Goal: Information Seeking & Learning: Learn about a topic

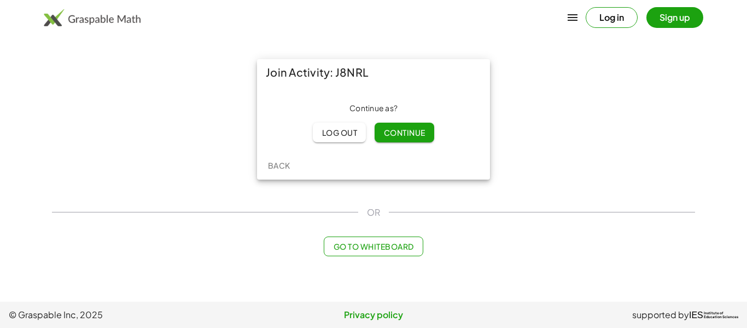
click at [409, 136] on span "Continue" at bounding box center [405, 132] width 42 height 10
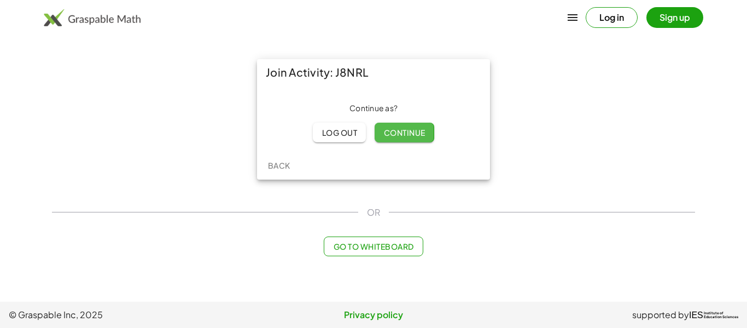
click at [409, 136] on span "Continue" at bounding box center [405, 132] width 42 height 10
click at [413, 136] on span "Continue" at bounding box center [405, 132] width 42 height 10
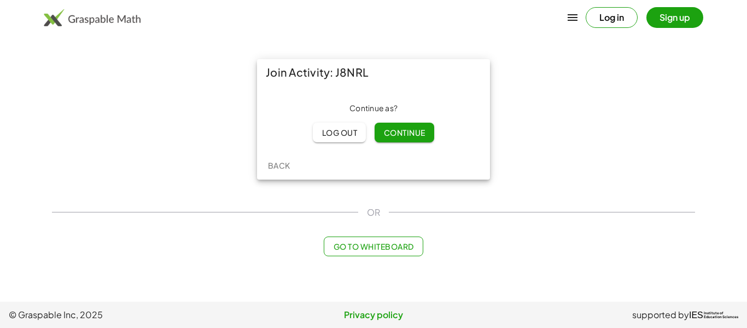
click at [407, 131] on span "Continue" at bounding box center [405, 132] width 42 height 10
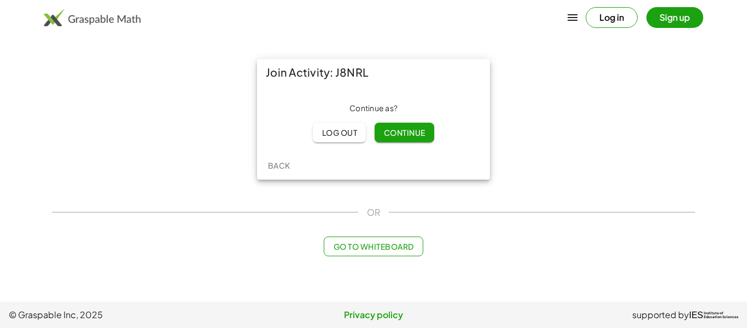
click at [407, 131] on span "Continue" at bounding box center [405, 132] width 42 height 10
click at [397, 130] on span "Continue" at bounding box center [405, 132] width 42 height 10
click at [348, 136] on span "Log out" at bounding box center [340, 132] width 36 height 10
click at [407, 131] on span "Continue" at bounding box center [405, 132] width 42 height 10
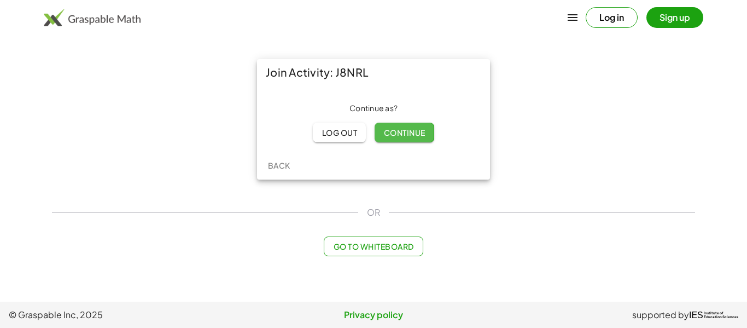
click at [407, 131] on span "Continue" at bounding box center [405, 132] width 42 height 10
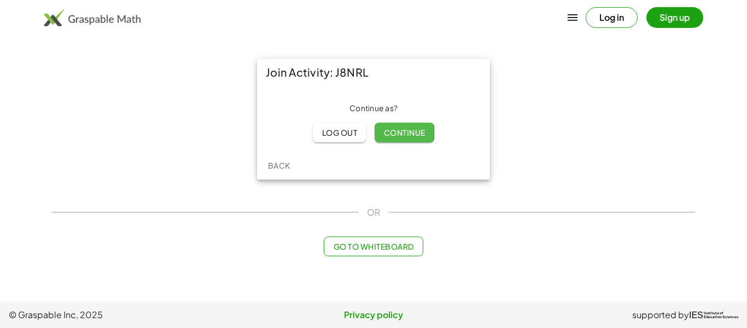
click at [407, 131] on span "Continue" at bounding box center [405, 132] width 42 height 10
click at [408, 131] on span "Continue" at bounding box center [405, 132] width 42 height 10
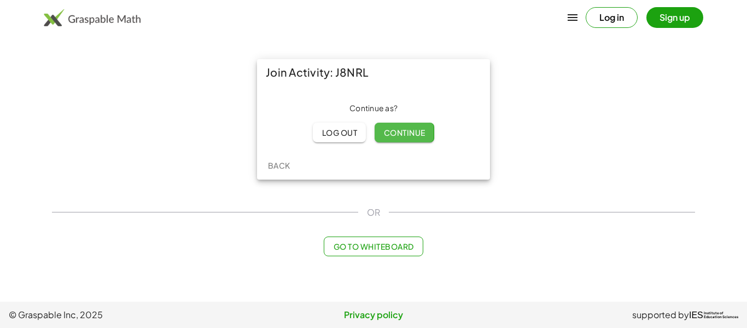
click at [407, 130] on span "Continue" at bounding box center [405, 132] width 42 height 10
click at [411, 129] on span "Continue" at bounding box center [405, 132] width 42 height 10
click at [416, 141] on button "Continue" at bounding box center [404, 133] width 59 height 20
click at [415, 141] on button "Continue" at bounding box center [404, 133] width 59 height 20
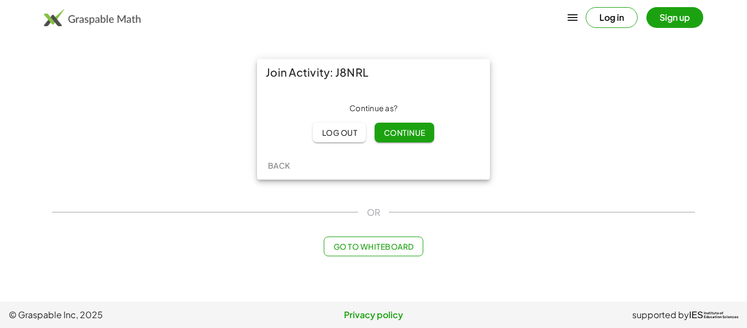
click at [413, 133] on span "Continue" at bounding box center [405, 132] width 42 height 10
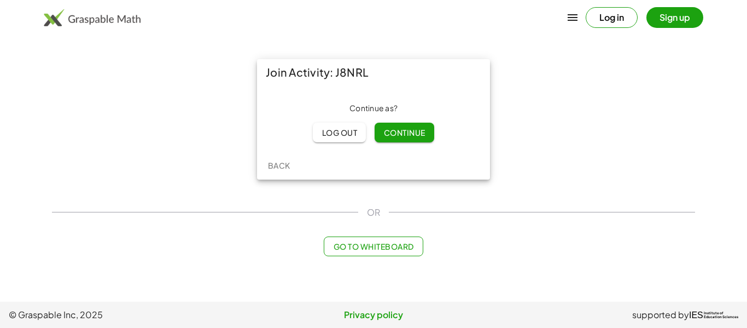
click at [413, 133] on span "Continue" at bounding box center [405, 132] width 42 height 10
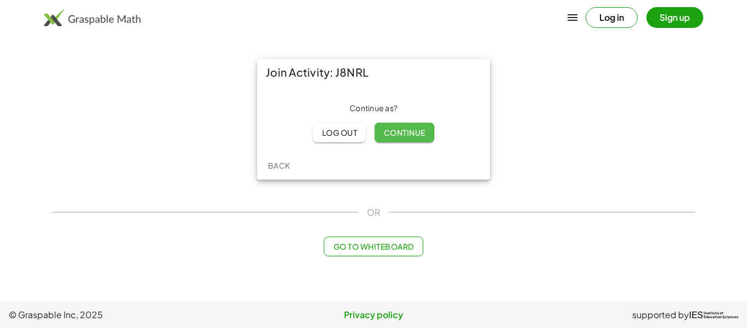
click at [413, 133] on span "Continue" at bounding box center [405, 132] width 42 height 10
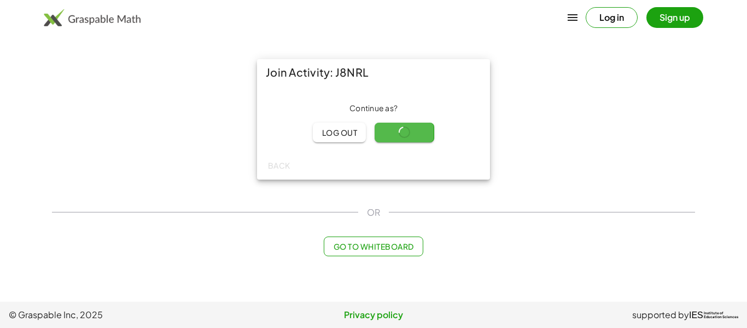
click at [413, 133] on span "Continue" at bounding box center [405, 132] width 42 height 10
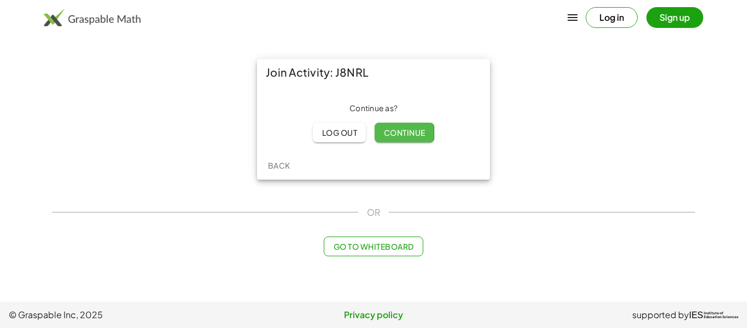
click at [413, 133] on span "Continue" at bounding box center [405, 132] width 42 height 10
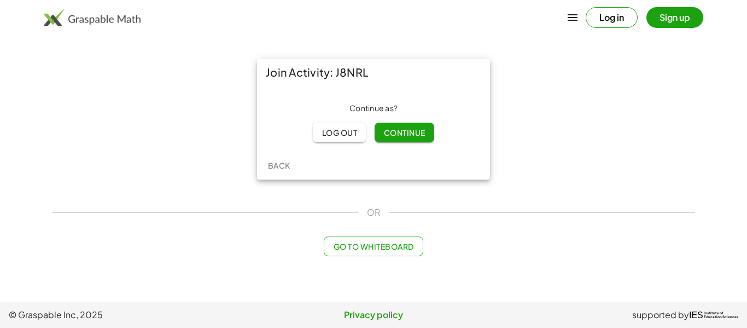
click at [413, 133] on span "Continue" at bounding box center [405, 132] width 42 height 10
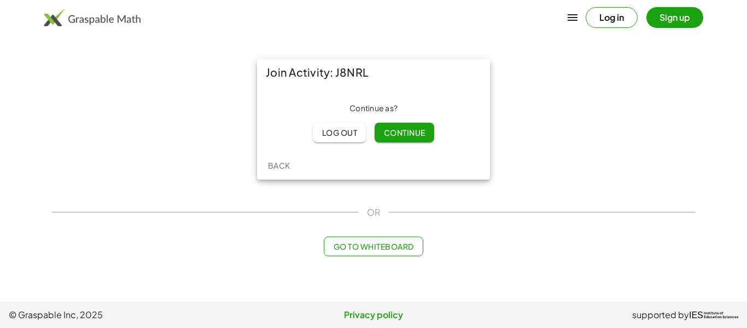
click at [413, 133] on span "Continue" at bounding box center [405, 132] width 42 height 10
click at [413, 133] on div "Continue as ? Log out Continue" at bounding box center [374, 122] width 216 height 39
click at [413, 133] on span "Continue" at bounding box center [405, 132] width 42 height 10
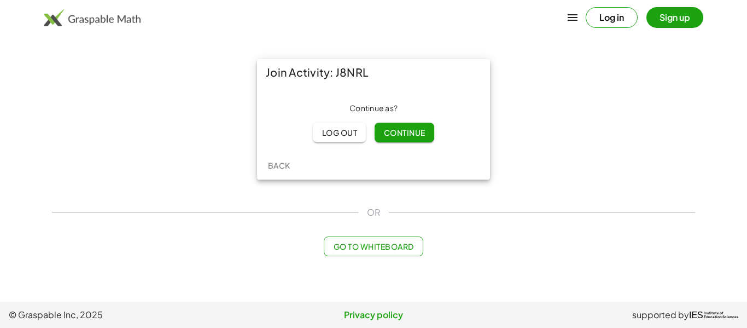
click at [413, 133] on span "Continue" at bounding box center [405, 132] width 42 height 10
click at [415, 128] on span "Continue" at bounding box center [405, 132] width 42 height 10
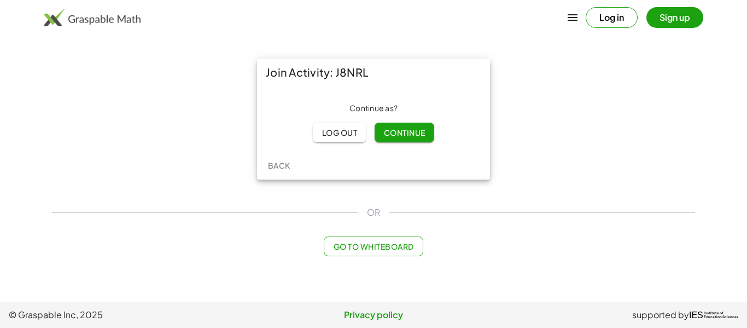
click at [415, 128] on span "Continue" at bounding box center [405, 132] width 42 height 10
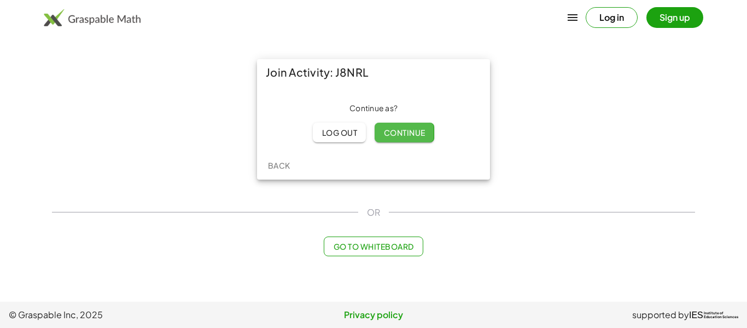
click at [415, 128] on span "Continue" at bounding box center [405, 132] width 42 height 10
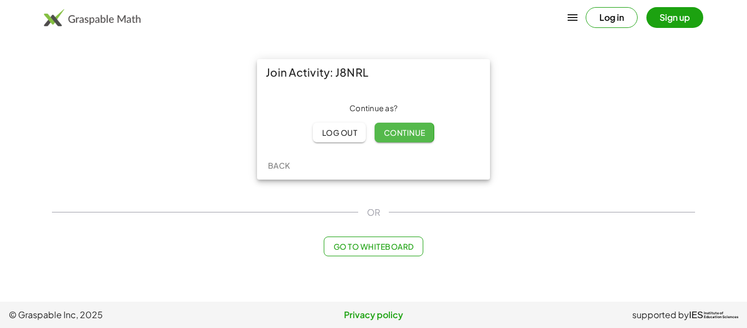
click at [415, 128] on span "Continue" at bounding box center [405, 132] width 42 height 10
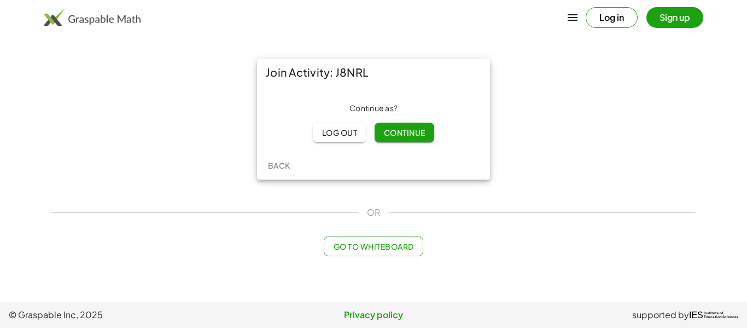
click at [415, 128] on span "Continue" at bounding box center [405, 132] width 42 height 10
click at [415, 136] on span "Continue" at bounding box center [405, 132] width 42 height 10
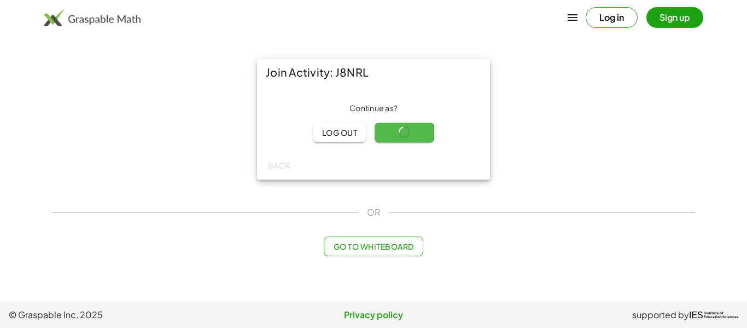
click at [415, 136] on span "Continue" at bounding box center [405, 132] width 42 height 10
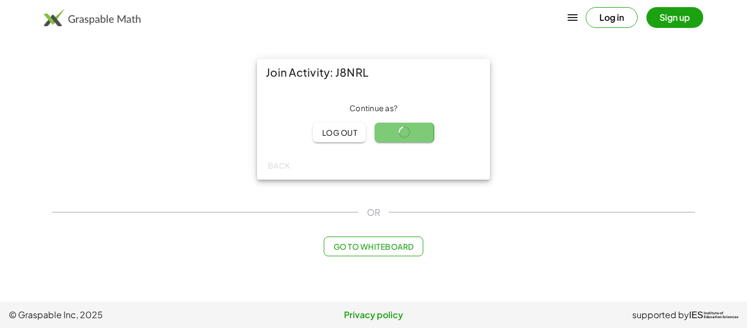
click at [415, 136] on span "Continue" at bounding box center [405, 132] width 42 height 10
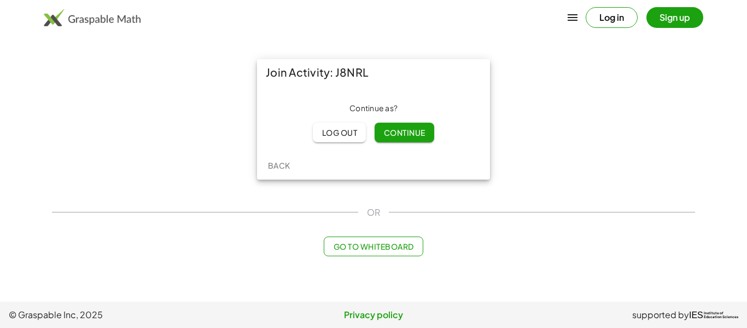
click at [415, 136] on span "Continue" at bounding box center [405, 132] width 42 height 10
click at [429, 133] on button "Continue" at bounding box center [404, 133] width 59 height 20
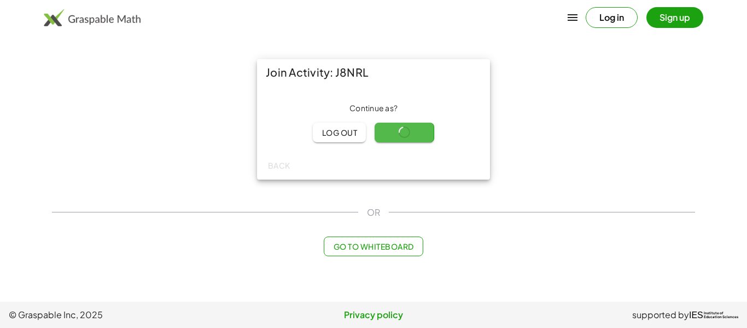
click at [429, 133] on button "Continue" at bounding box center [404, 133] width 59 height 20
click at [421, 132] on span "Continue" at bounding box center [405, 132] width 42 height 10
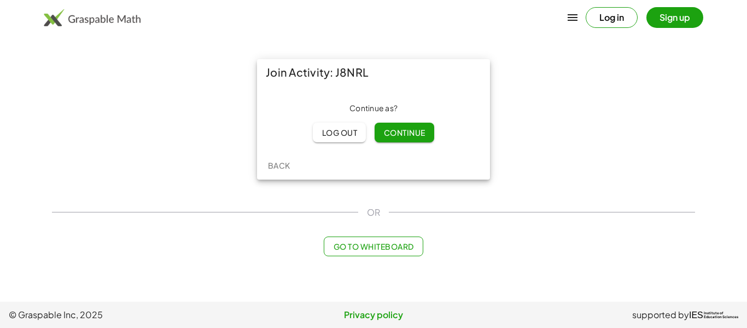
click at [421, 132] on span "Continue" at bounding box center [405, 132] width 42 height 10
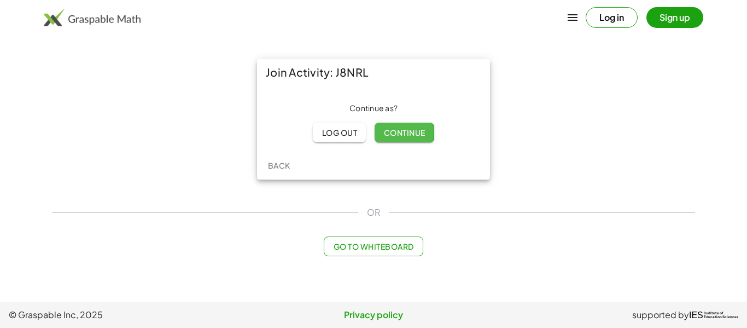
click at [425, 131] on span "Continue" at bounding box center [405, 132] width 42 height 10
click at [429, 131] on button "Continue" at bounding box center [404, 133] width 59 height 20
click at [430, 130] on button "Continue" at bounding box center [404, 133] width 59 height 20
click at [404, 130] on span "Continue" at bounding box center [405, 132] width 42 height 10
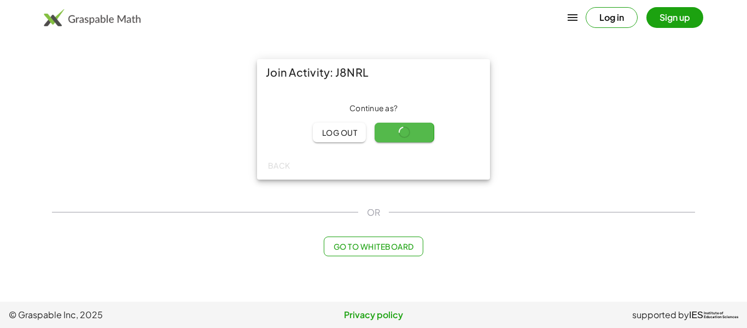
click at [404, 130] on span "Continue" at bounding box center [405, 132] width 42 height 10
click at [667, 19] on button "Sign up" at bounding box center [675, 17] width 57 height 21
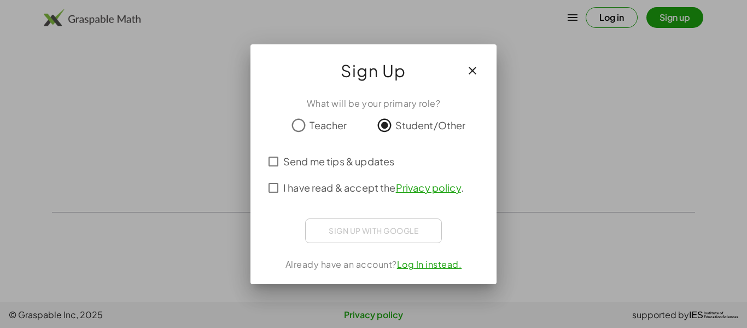
click at [274, 177] on div "I have read & accept the Privacy policy ." at bounding box center [374, 188] width 220 height 26
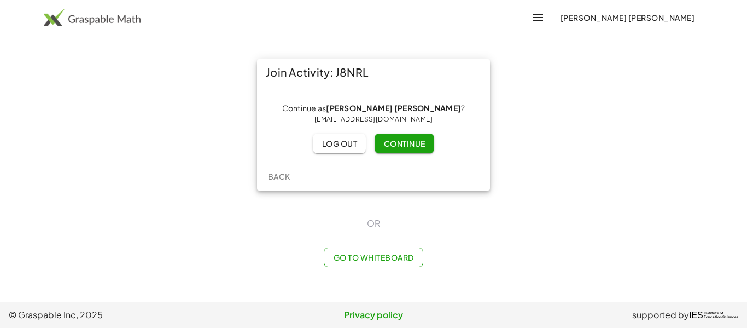
click at [392, 138] on span "Continue" at bounding box center [405, 143] width 42 height 10
click at [397, 142] on span "Continue" at bounding box center [405, 143] width 42 height 10
click at [396, 140] on span "Continue" at bounding box center [405, 143] width 42 height 10
click at [398, 141] on span "Continue" at bounding box center [405, 143] width 42 height 10
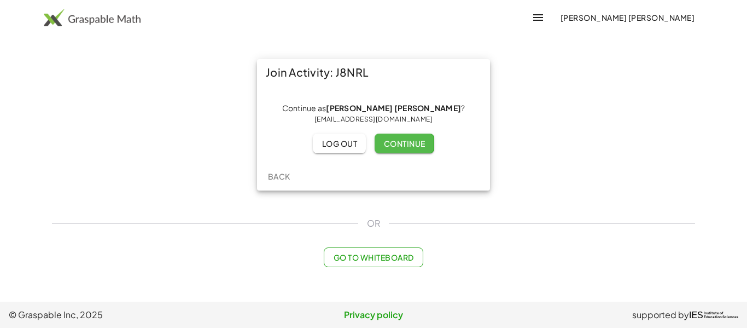
click at [397, 138] on span "Continue" at bounding box center [405, 143] width 42 height 10
click at [400, 148] on span "Continue" at bounding box center [405, 143] width 42 height 10
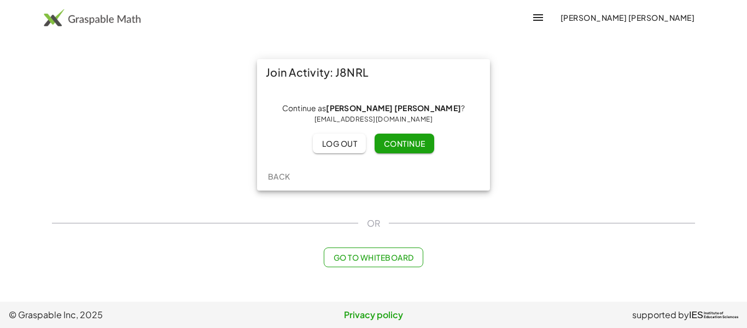
click at [400, 148] on span "Continue" at bounding box center [405, 143] width 42 height 10
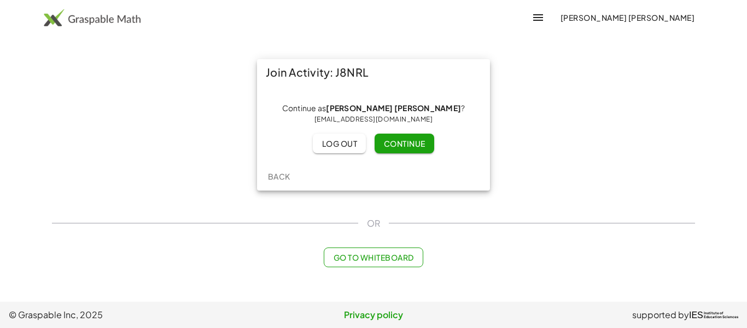
click at [400, 148] on span "Continue" at bounding box center [405, 143] width 42 height 10
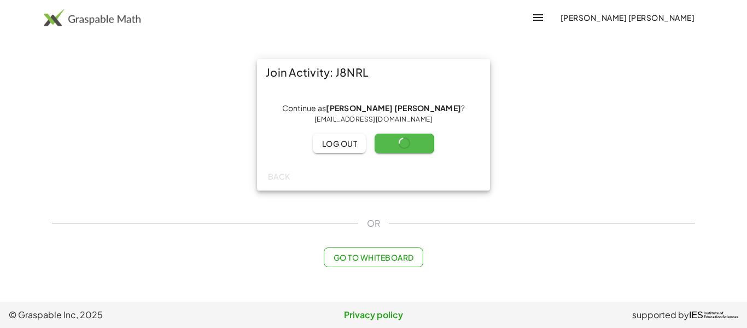
click at [400, 148] on span "Continue" at bounding box center [405, 143] width 42 height 10
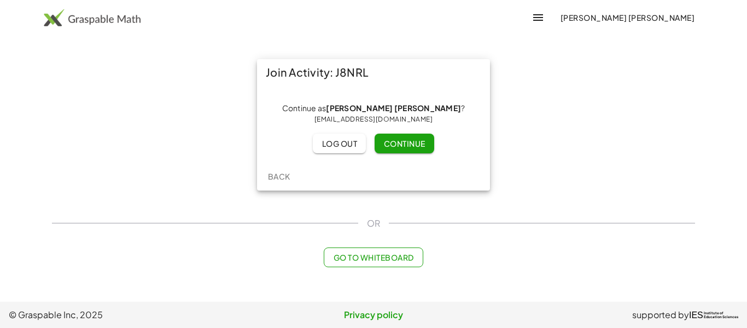
click at [400, 148] on span "Continue" at bounding box center [405, 143] width 42 height 10
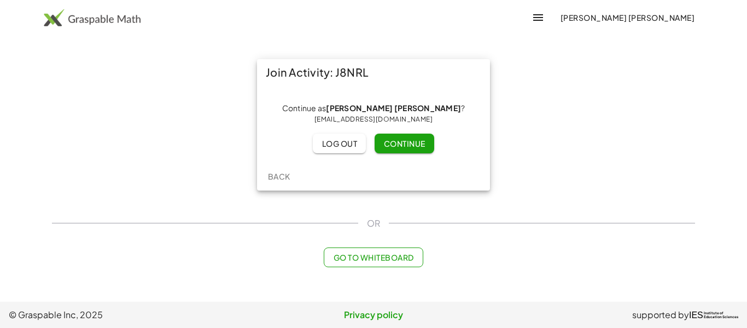
click at [400, 148] on span "Continue" at bounding box center [405, 143] width 42 height 10
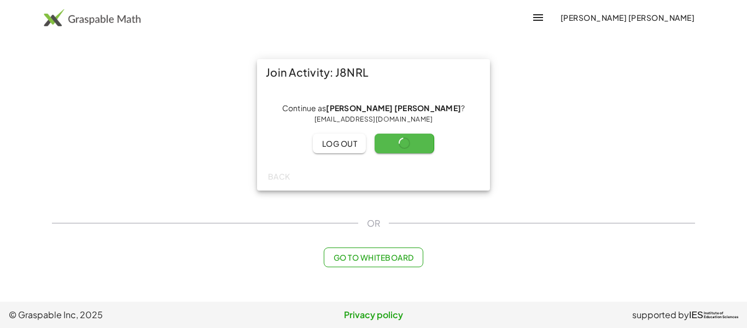
click at [400, 148] on span "Continue" at bounding box center [405, 143] width 42 height 10
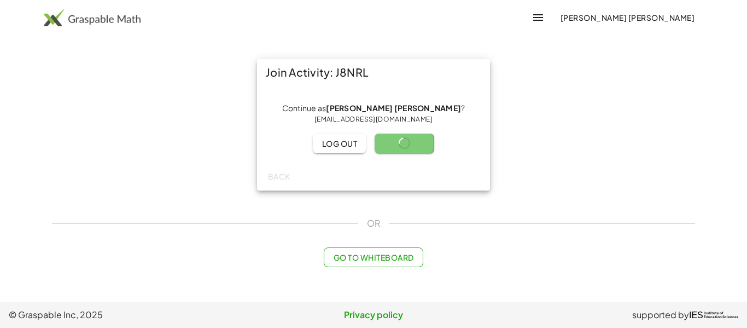
click at [400, 148] on span "Continue" at bounding box center [405, 143] width 42 height 10
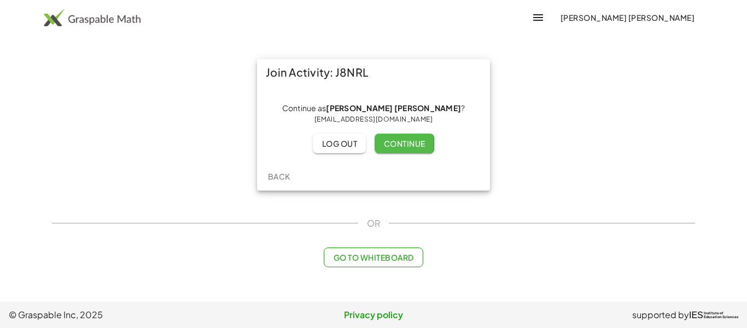
click at [400, 148] on span "Continue" at bounding box center [405, 143] width 42 height 10
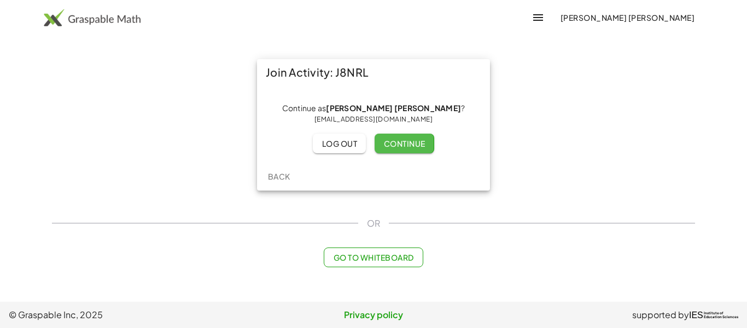
click at [400, 148] on span "Continue" at bounding box center [405, 143] width 42 height 10
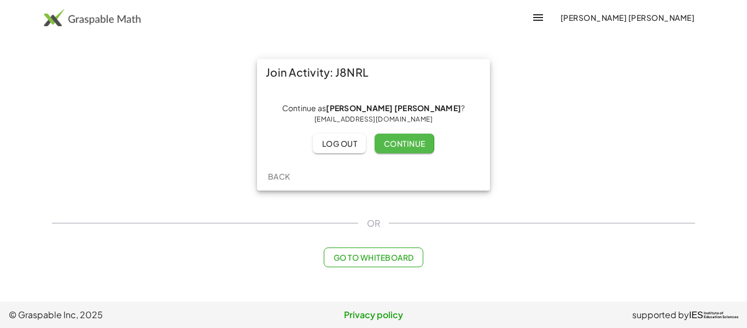
click at [400, 148] on span "Continue" at bounding box center [405, 143] width 42 height 10
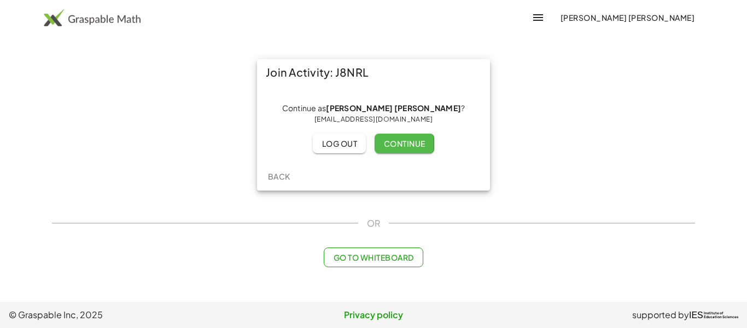
click at [400, 148] on span "Continue" at bounding box center [405, 143] width 42 height 10
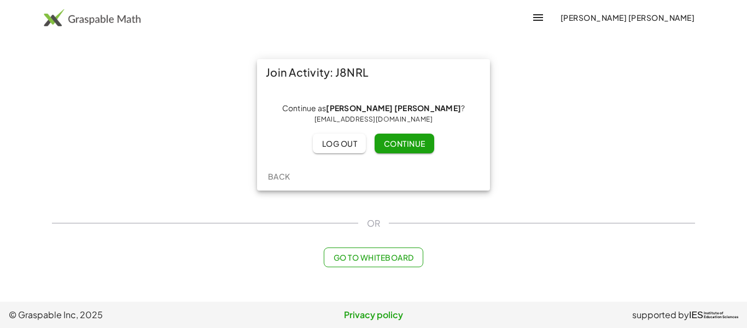
click at [402, 148] on span "Continue" at bounding box center [405, 143] width 42 height 10
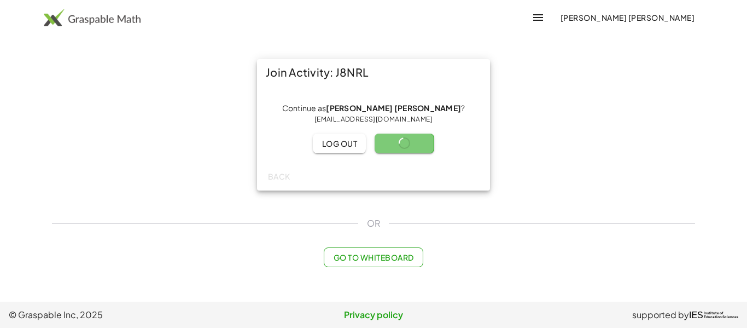
click at [402, 148] on span "Continue" at bounding box center [405, 143] width 42 height 10
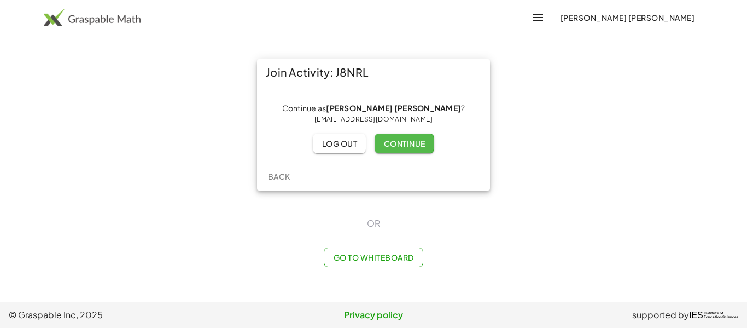
click at [402, 148] on span "Continue" at bounding box center [405, 143] width 42 height 10
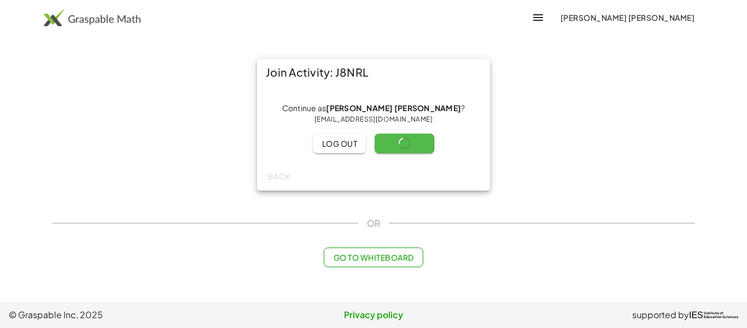
click at [402, 148] on span "Continue" at bounding box center [405, 143] width 42 height 10
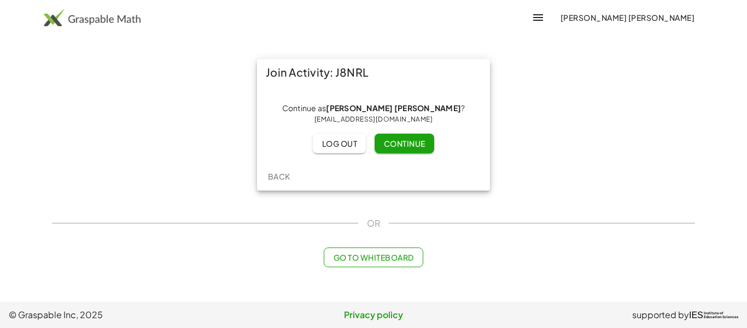
click at [402, 148] on span "Continue" at bounding box center [405, 143] width 42 height 10
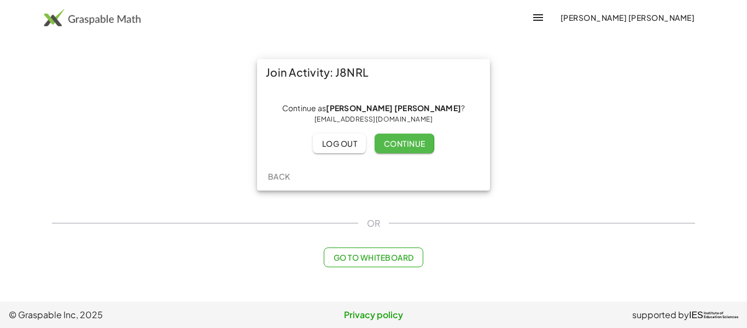
click at [402, 148] on span "Continue" at bounding box center [405, 143] width 42 height 10
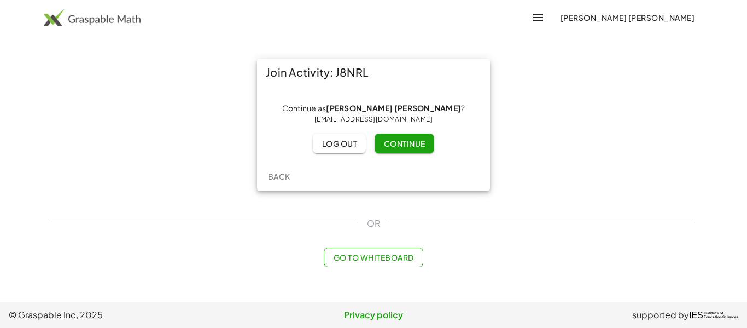
click at [402, 148] on span "Continue" at bounding box center [405, 143] width 42 height 10
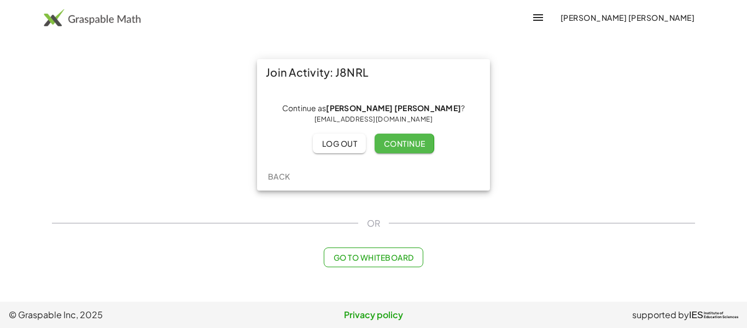
click at [402, 148] on span "Continue" at bounding box center [405, 143] width 42 height 10
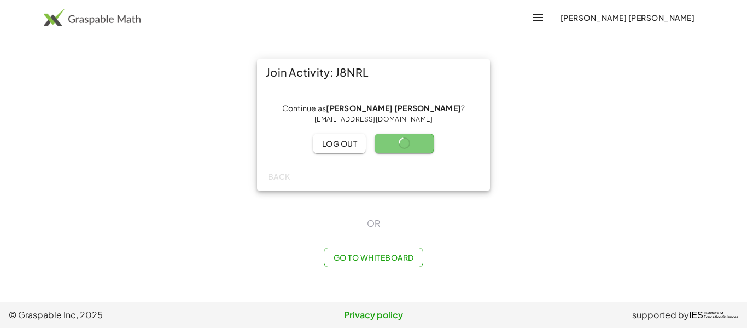
click at [402, 148] on span "Continue" at bounding box center [405, 143] width 42 height 10
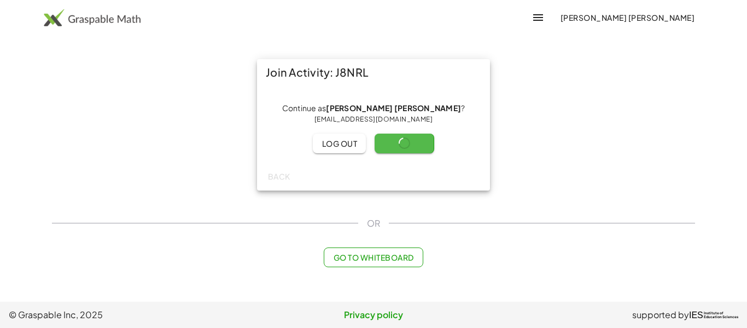
click at [402, 148] on span "Continue" at bounding box center [405, 143] width 42 height 10
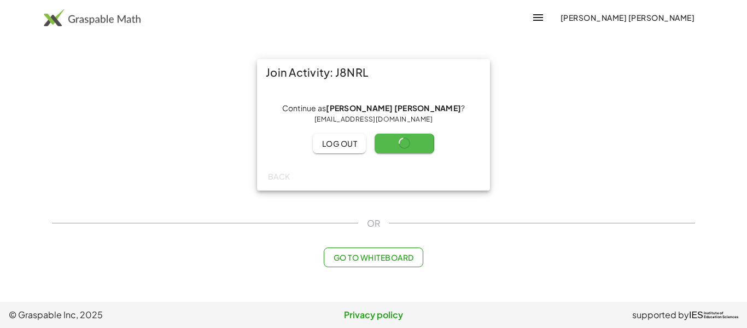
click at [402, 148] on span "Continue" at bounding box center [405, 143] width 42 height 10
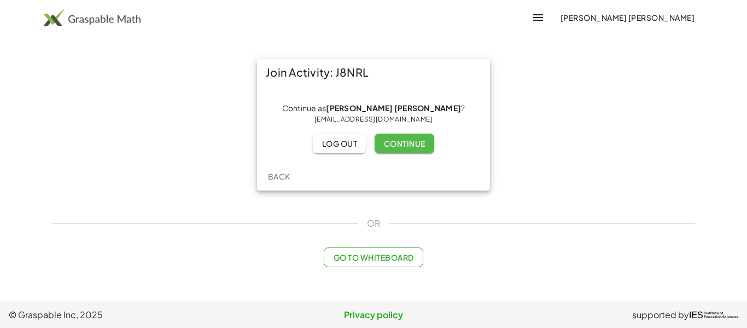
click at [402, 148] on span "Continue" at bounding box center [405, 143] width 42 height 10
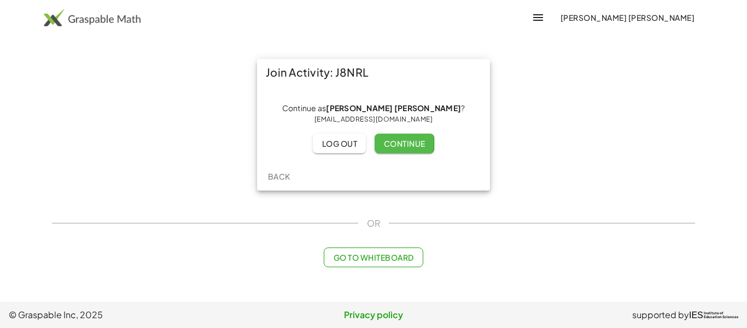
click at [402, 148] on span "Continue" at bounding box center [405, 143] width 42 height 10
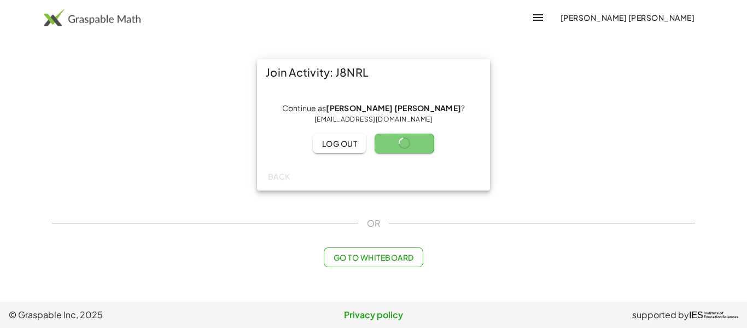
click at [402, 148] on span "Continue" at bounding box center [405, 143] width 42 height 10
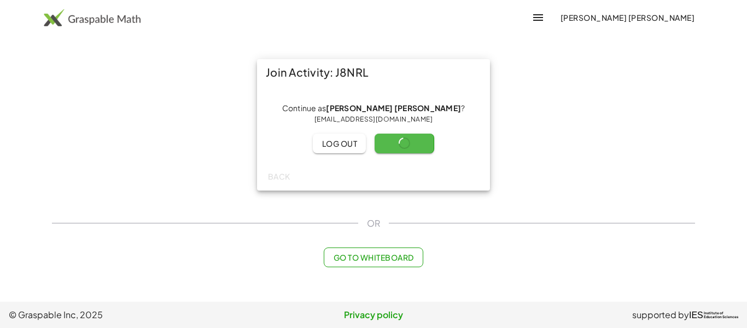
click at [402, 148] on span "Continue" at bounding box center [405, 143] width 42 height 10
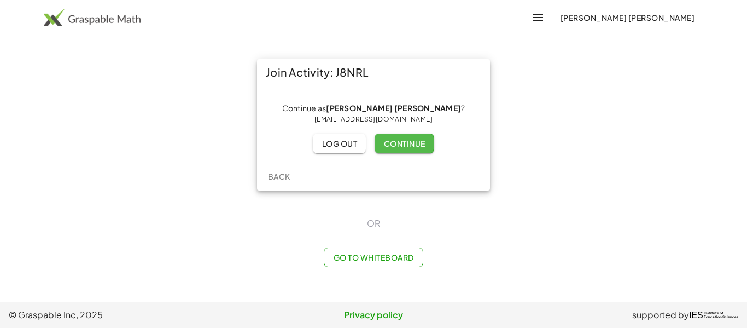
click at [402, 148] on span "Continue" at bounding box center [405, 143] width 42 height 10
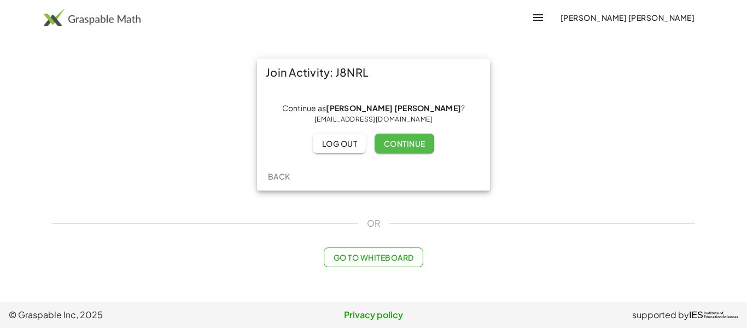
click at [402, 148] on span "Continue" at bounding box center [405, 143] width 42 height 10
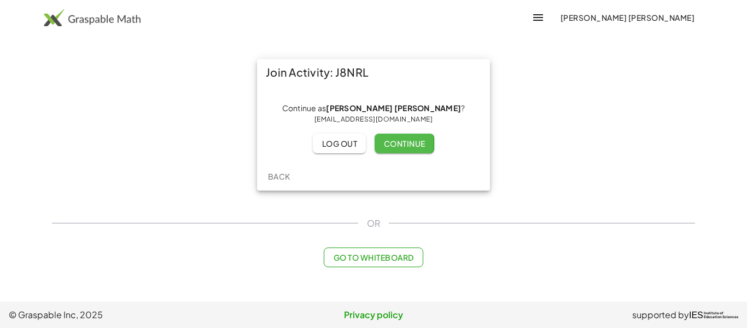
click at [402, 148] on span "Continue" at bounding box center [405, 143] width 42 height 10
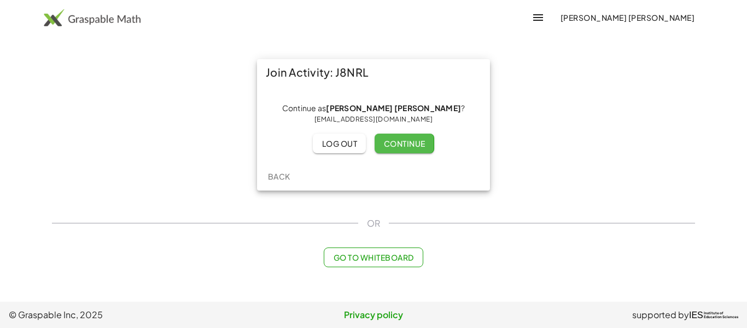
click at [402, 148] on span "Continue" at bounding box center [405, 143] width 42 height 10
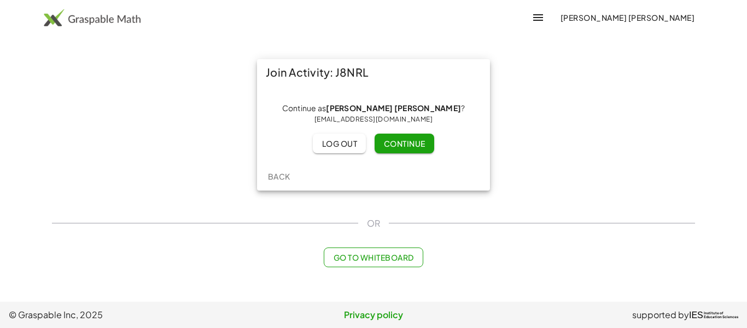
click at [402, 148] on span "Continue" at bounding box center [405, 143] width 42 height 10
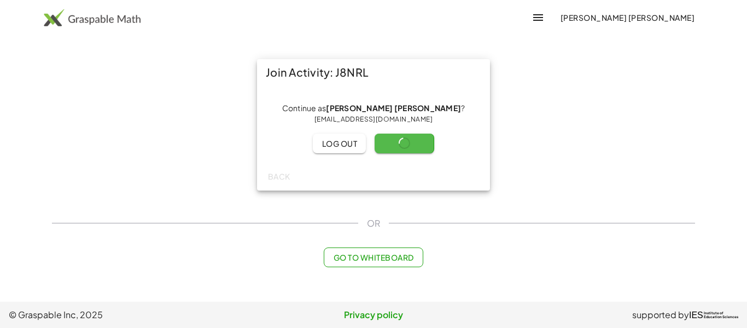
click at [402, 148] on span "Continue" at bounding box center [405, 143] width 42 height 10
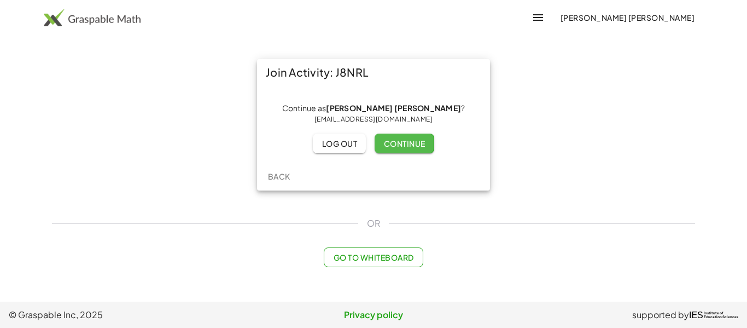
click at [402, 148] on span "Continue" at bounding box center [405, 143] width 42 height 10
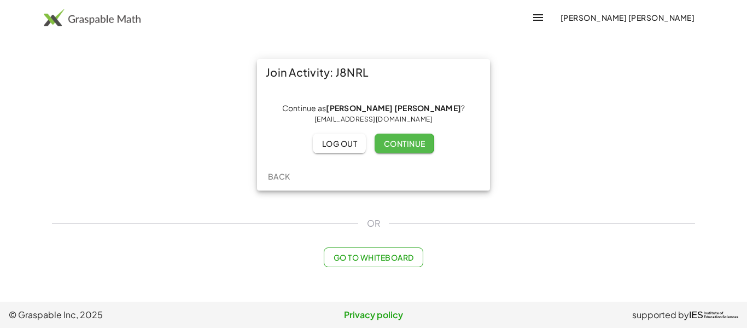
click at [402, 148] on span "Continue" at bounding box center [405, 143] width 42 height 10
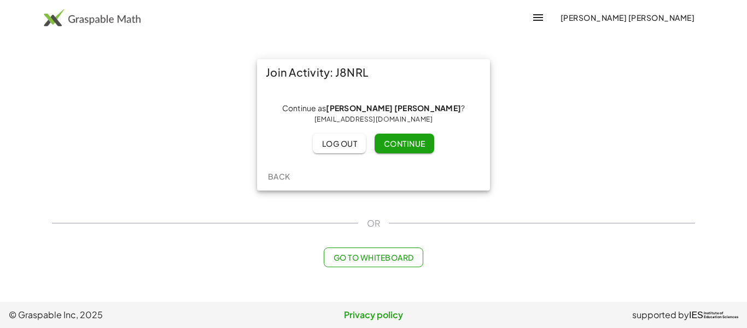
click at [402, 148] on span "Continue" at bounding box center [405, 143] width 42 height 10
click at [406, 142] on span "Continue" at bounding box center [405, 143] width 42 height 10
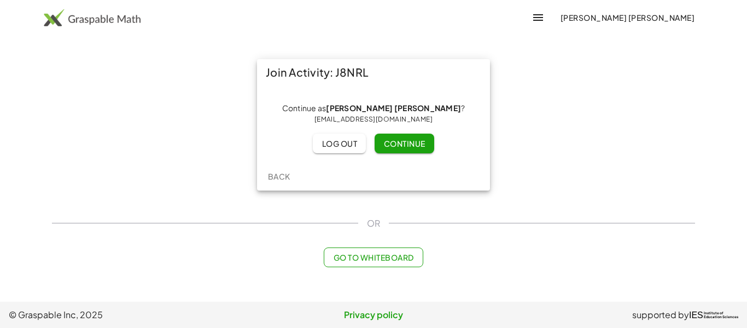
click at [406, 142] on span "Continue" at bounding box center [405, 143] width 42 height 10
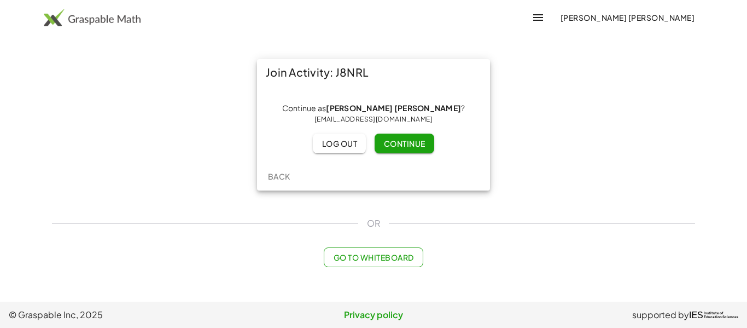
click at [406, 142] on span "Continue" at bounding box center [405, 143] width 42 height 10
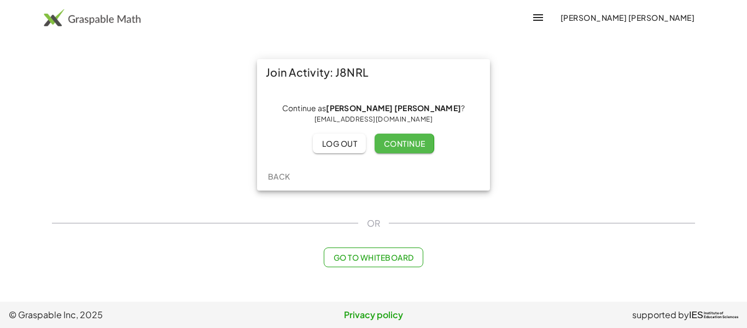
click at [406, 142] on span "Continue" at bounding box center [405, 143] width 42 height 10
click at [407, 147] on span "Continue" at bounding box center [405, 143] width 42 height 10
click at [414, 153] on button "Continue" at bounding box center [404, 143] width 59 height 20
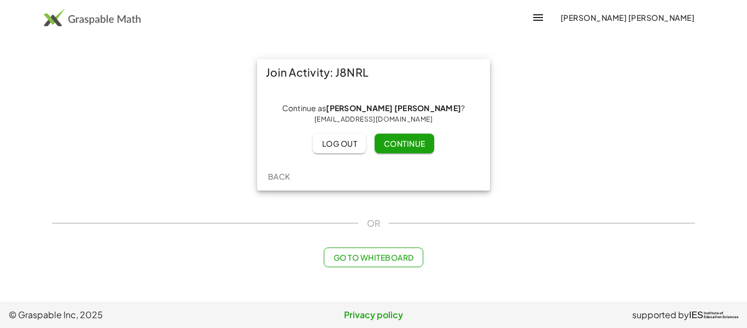
click at [414, 152] on button "Continue" at bounding box center [404, 143] width 59 height 20
click at [411, 141] on span "Continue" at bounding box center [405, 143] width 42 height 10
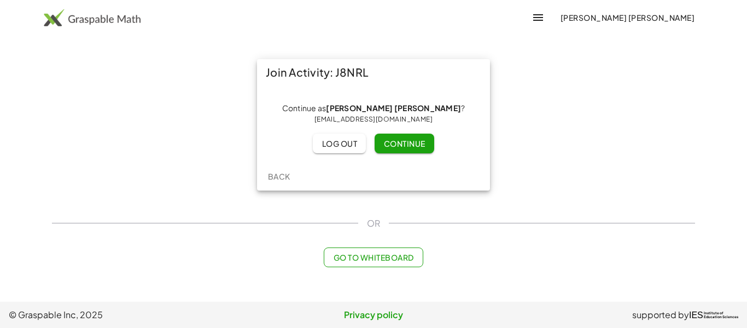
click at [416, 136] on button "Continue" at bounding box center [404, 143] width 59 height 20
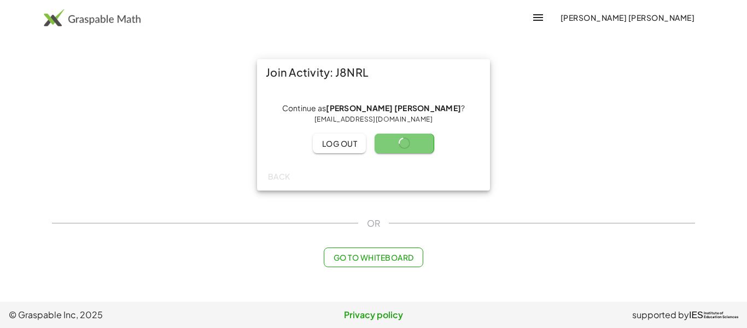
click at [416, 136] on button "Continue" at bounding box center [404, 143] width 59 height 20
click at [407, 147] on span "Continue" at bounding box center [405, 143] width 42 height 10
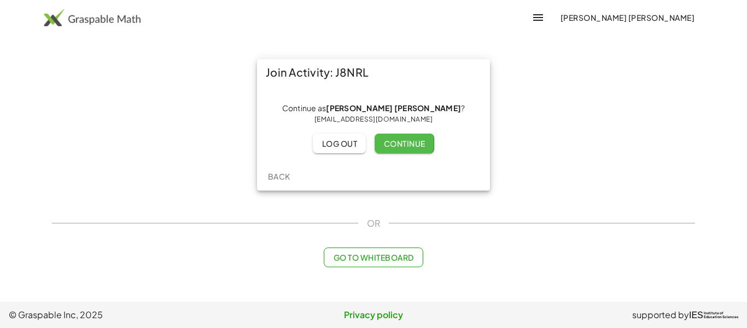
click at [407, 147] on span "Continue" at bounding box center [405, 143] width 42 height 10
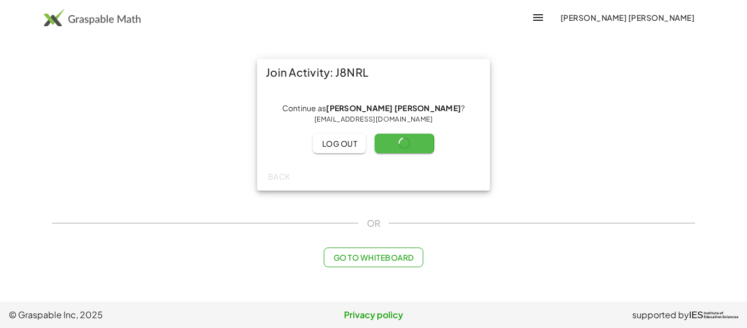
click at [407, 147] on span "Continue" at bounding box center [405, 143] width 42 height 10
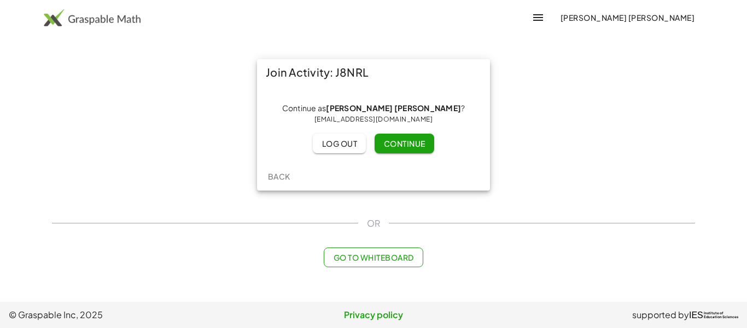
click at [406, 146] on span "Continue" at bounding box center [405, 143] width 42 height 10
click at [424, 148] on span "Continue" at bounding box center [405, 143] width 42 height 10
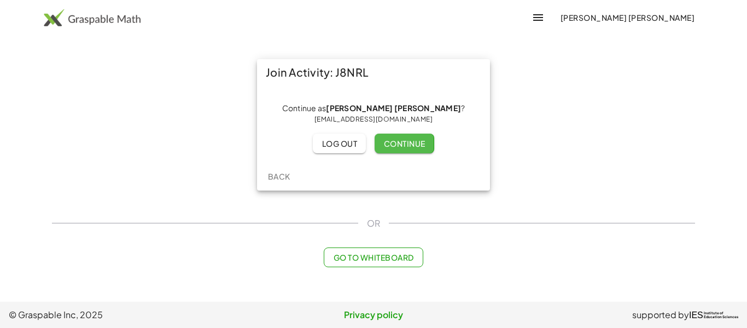
click at [424, 148] on span "Continue" at bounding box center [405, 143] width 42 height 10
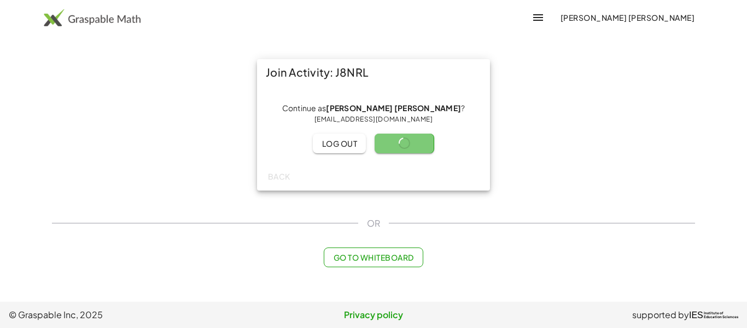
click at [424, 148] on span "Continue" at bounding box center [405, 143] width 42 height 10
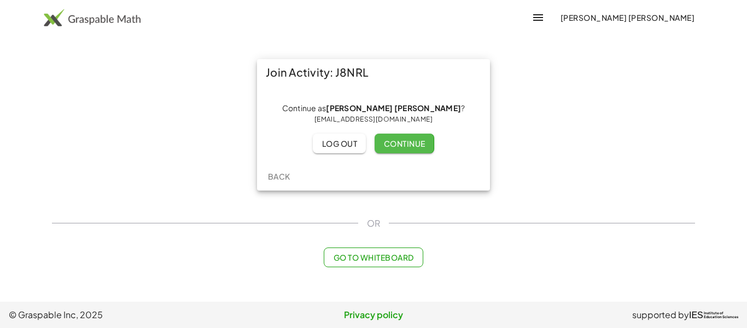
click at [424, 148] on span "Continue" at bounding box center [405, 143] width 42 height 10
click at [424, 147] on span "Continue" at bounding box center [405, 143] width 42 height 10
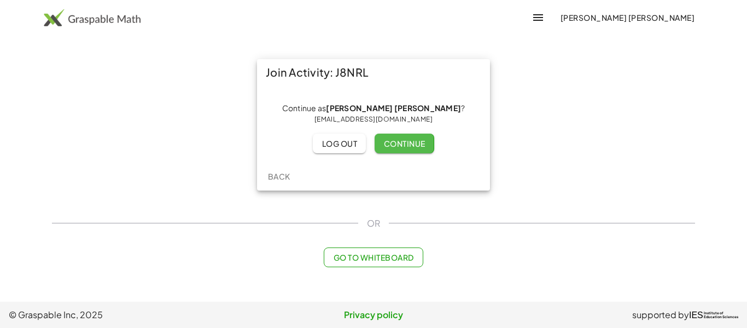
click at [424, 147] on span "Continue" at bounding box center [405, 143] width 42 height 10
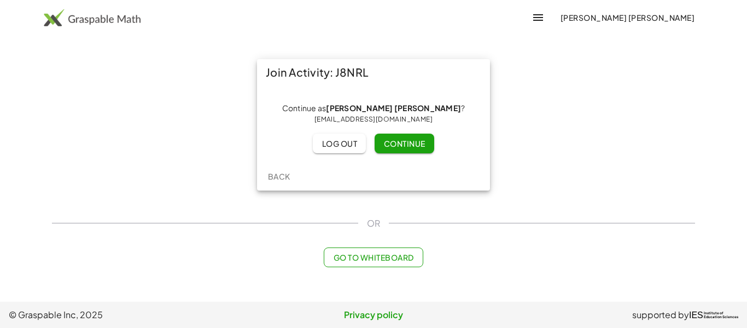
click at [422, 146] on span "Continue" at bounding box center [405, 143] width 42 height 10
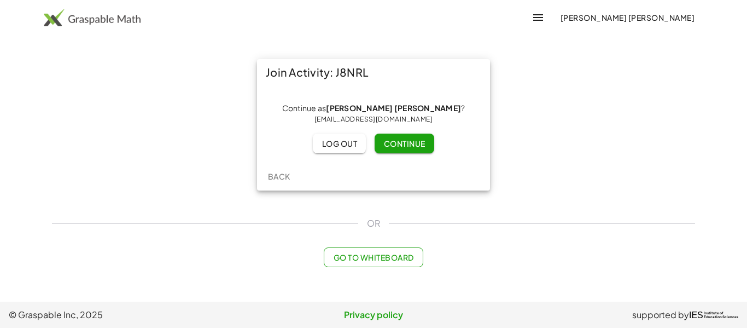
click at [422, 146] on span "Continue" at bounding box center [405, 143] width 42 height 10
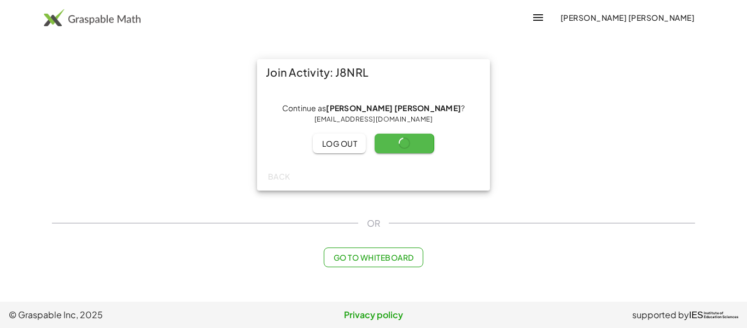
click at [422, 146] on span "Continue" at bounding box center [405, 143] width 42 height 10
click at [423, 154] on div "Continue as Maria Larah Marques ? mmarques2027@lpsma.net Log out Continue" at bounding box center [373, 123] width 233 height 77
click at [414, 138] on span "Continue" at bounding box center [405, 143] width 42 height 10
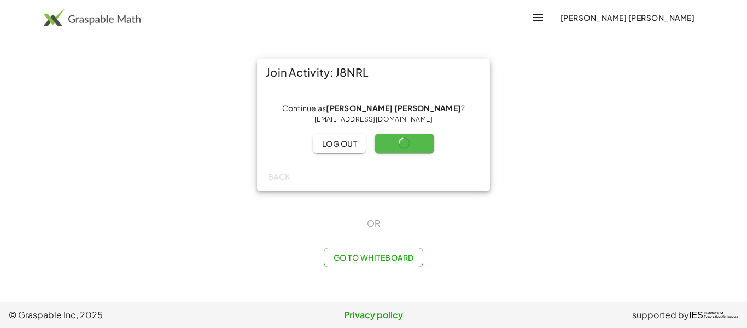
click at [414, 138] on span "Continue" at bounding box center [405, 143] width 42 height 10
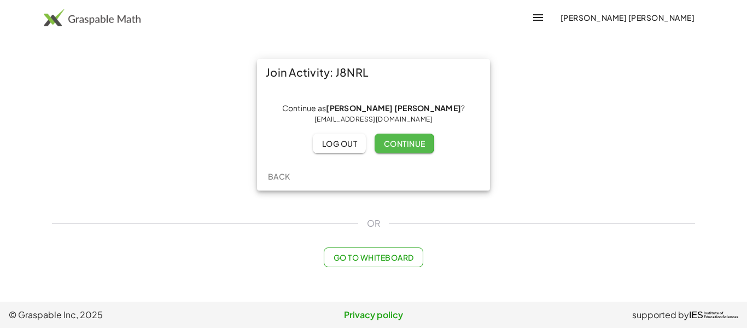
click at [414, 138] on span "Continue" at bounding box center [405, 143] width 42 height 10
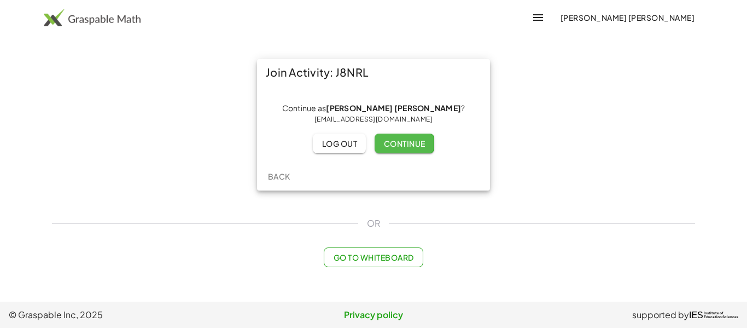
click at [414, 138] on span "Continue" at bounding box center [405, 143] width 42 height 10
click at [408, 149] on button "Continue" at bounding box center [404, 143] width 59 height 20
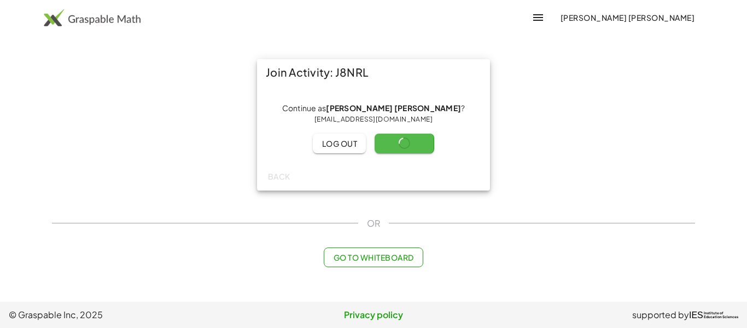
click at [408, 149] on button "Continue" at bounding box center [404, 143] width 59 height 20
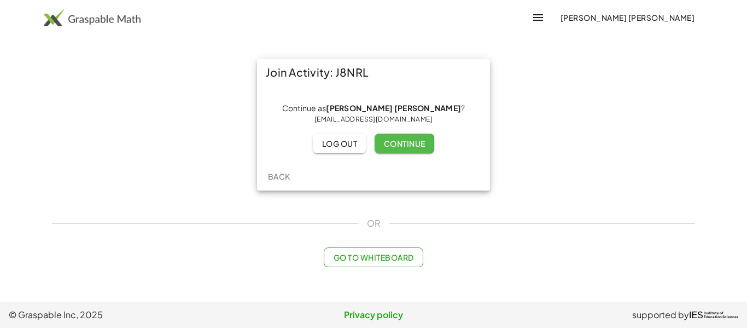
click at [408, 149] on button "Continue" at bounding box center [404, 143] width 59 height 20
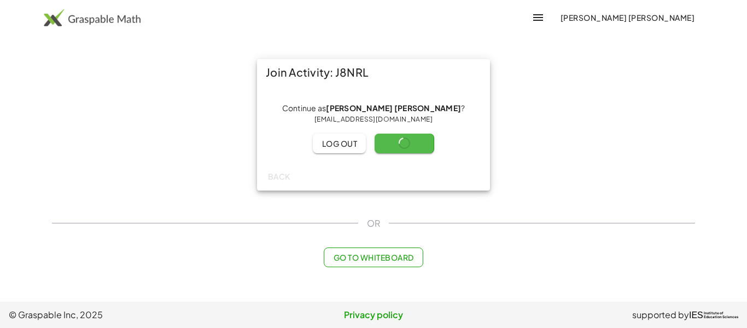
click at [408, 149] on button "Continue" at bounding box center [404, 143] width 59 height 20
click at [399, 141] on span "Continue" at bounding box center [405, 143] width 42 height 10
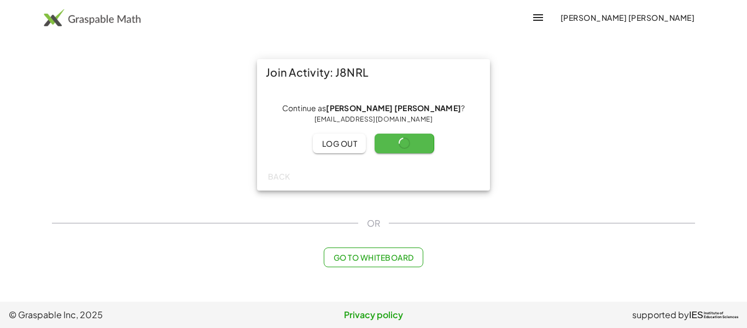
click at [399, 141] on span "Continue" at bounding box center [405, 143] width 42 height 10
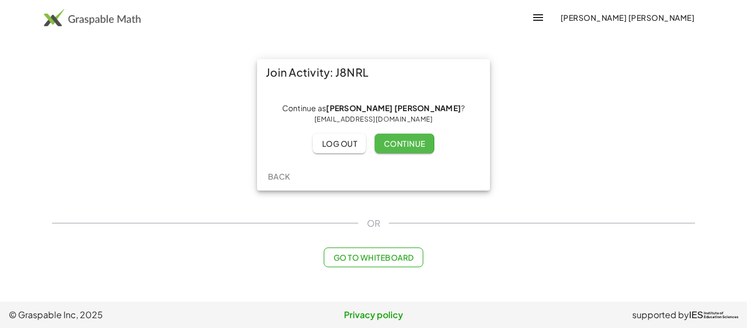
click at [399, 141] on span "Continue" at bounding box center [405, 143] width 42 height 10
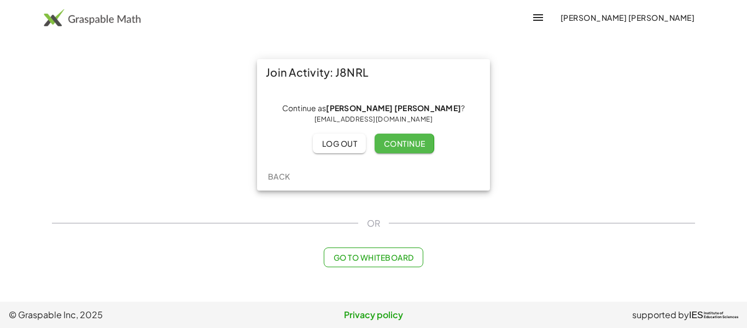
click at [399, 141] on span "Continue" at bounding box center [405, 143] width 42 height 10
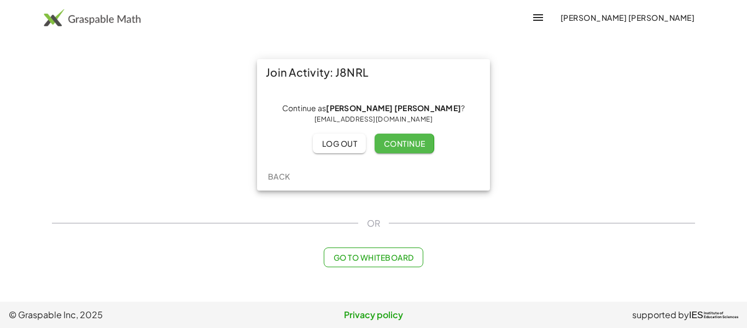
click at [399, 141] on span "Continue" at bounding box center [405, 143] width 42 height 10
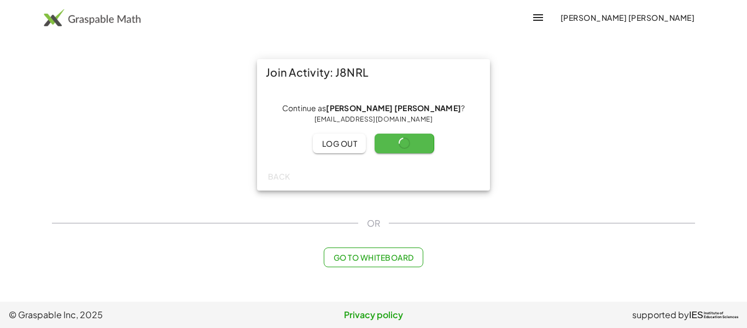
click at [399, 141] on span "Continue" at bounding box center [405, 143] width 42 height 10
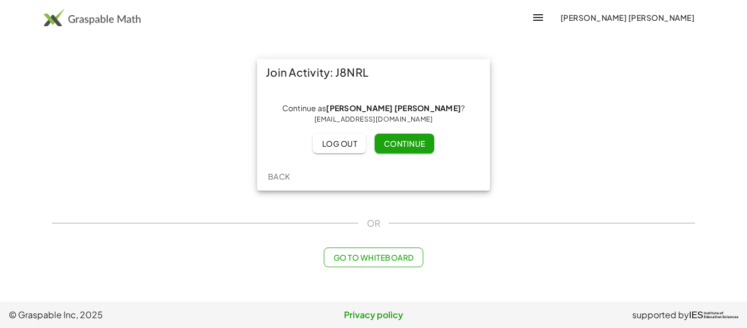
click at [399, 141] on span "Continue" at bounding box center [405, 143] width 42 height 10
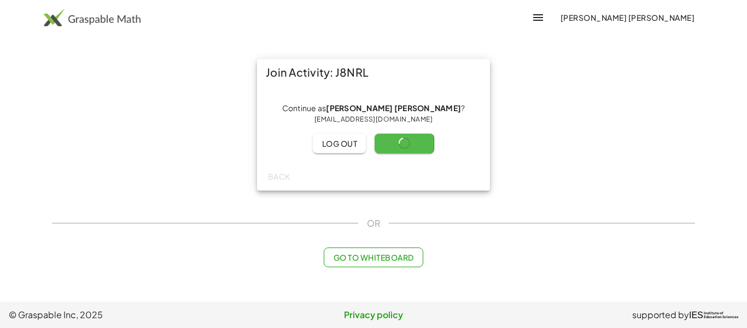
click at [399, 141] on span "Continue" at bounding box center [405, 143] width 42 height 10
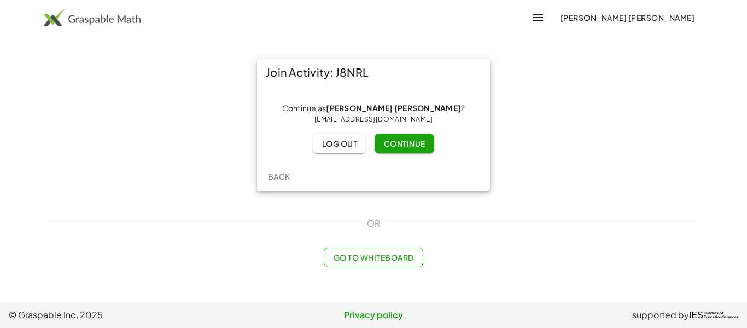
click at [399, 141] on span "Continue" at bounding box center [405, 143] width 42 height 10
click at [397, 139] on span "Continue" at bounding box center [405, 143] width 42 height 10
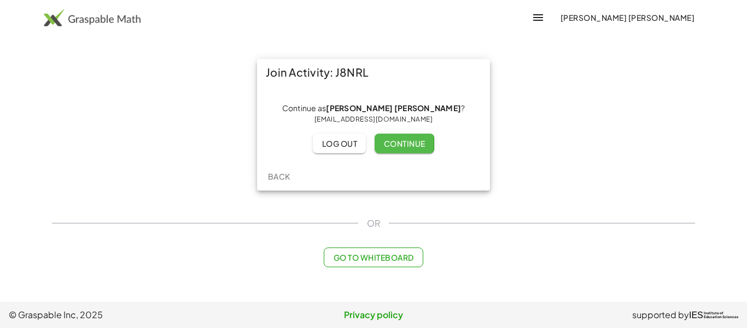
click at [397, 139] on span "Continue" at bounding box center [405, 143] width 42 height 10
click at [398, 141] on span "Continue" at bounding box center [405, 143] width 42 height 10
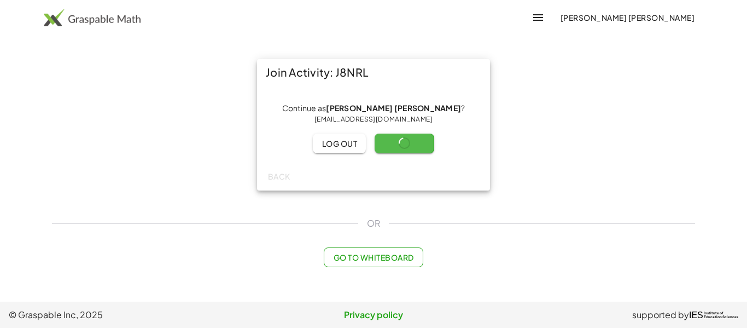
click at [398, 141] on span "Continue" at bounding box center [405, 143] width 42 height 10
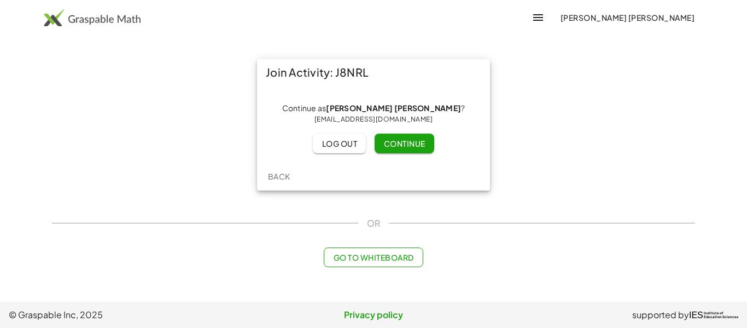
click at [398, 141] on span "Continue" at bounding box center [405, 143] width 42 height 10
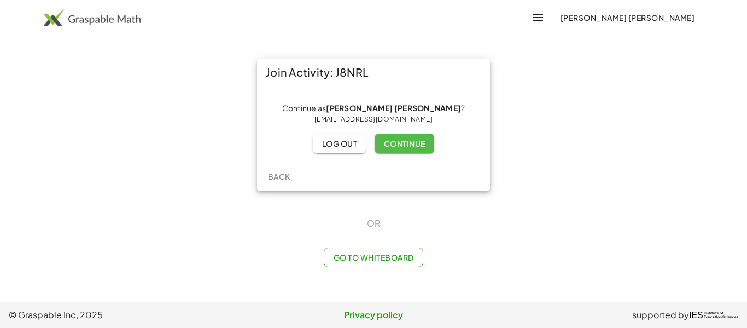
click at [398, 141] on span "Continue" at bounding box center [405, 143] width 42 height 10
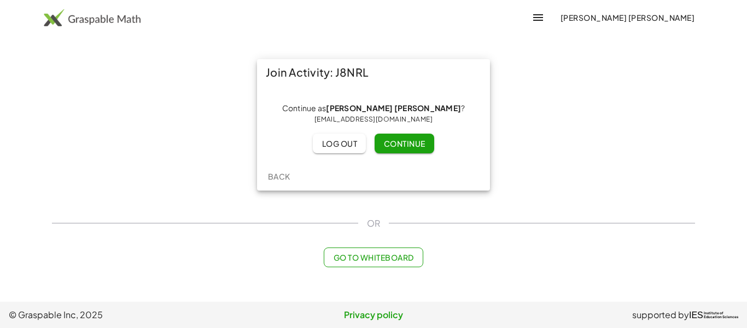
click at [398, 141] on span "Continue" at bounding box center [405, 143] width 42 height 10
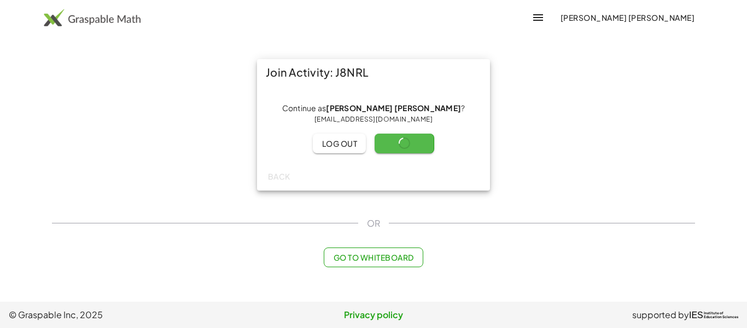
click at [398, 141] on span "Continue" at bounding box center [405, 143] width 42 height 10
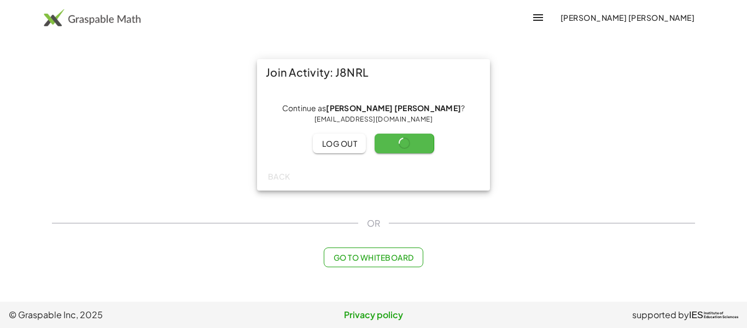
click at [398, 141] on span "Continue" at bounding box center [405, 143] width 42 height 10
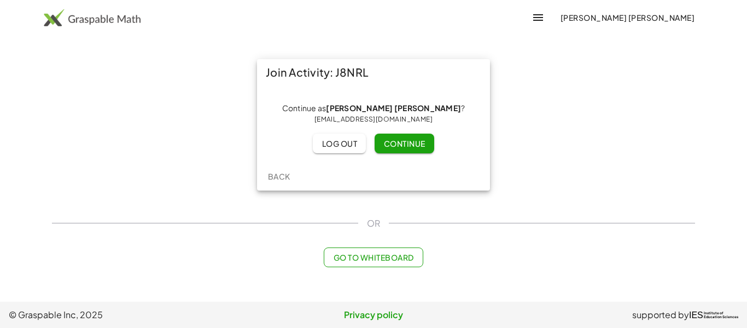
click at [397, 141] on span "Continue" at bounding box center [405, 143] width 42 height 10
click at [421, 143] on span "Continue" at bounding box center [405, 143] width 42 height 10
click at [421, 143] on div "Continue as Maria Larah Marques ? mmarques2027@lpsma.net Log out Continue" at bounding box center [374, 128] width 216 height 50
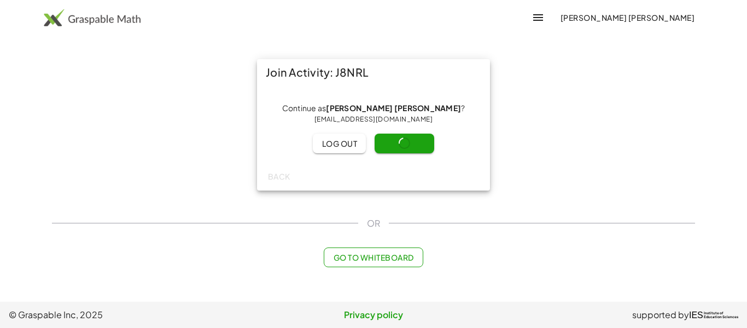
click at [421, 143] on div "Continue as Maria Larah Marques ? mmarques2027@lpsma.net Log out Continue" at bounding box center [374, 128] width 216 height 50
click at [410, 145] on span "Continue" at bounding box center [405, 143] width 42 height 10
click at [408, 147] on span "Continue" at bounding box center [405, 143] width 42 height 10
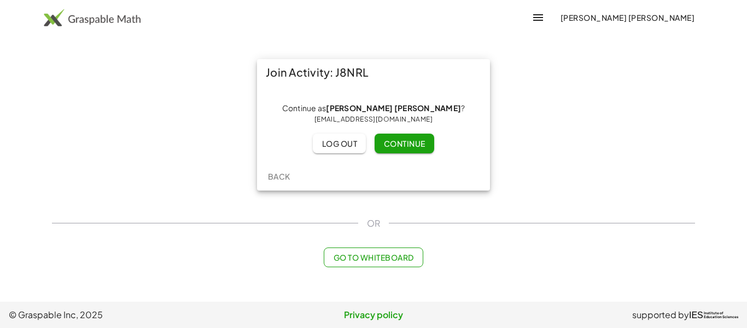
click at [408, 147] on span "Continue" at bounding box center [405, 143] width 42 height 10
click at [407, 147] on span "Continue" at bounding box center [405, 143] width 42 height 10
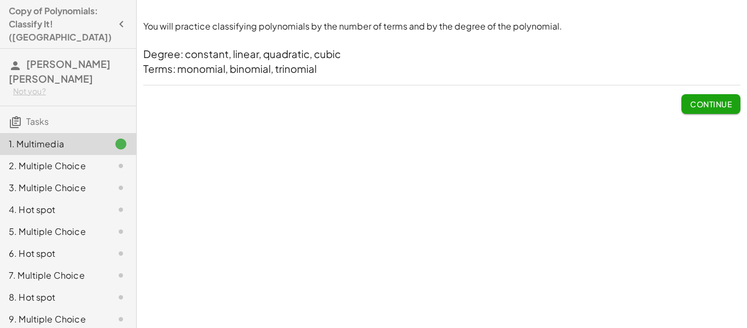
click at [718, 102] on span "Continue" at bounding box center [711, 104] width 42 height 10
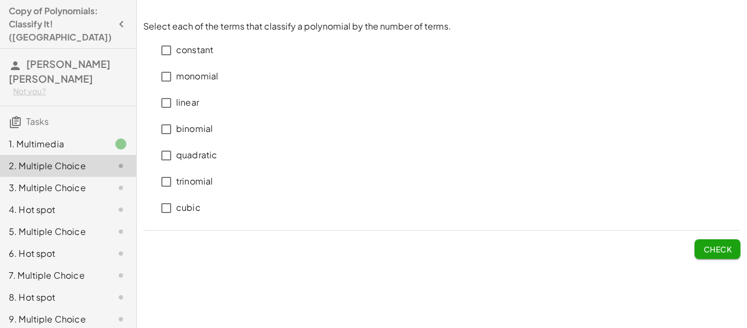
click at [214, 76] on p "monomial" at bounding box center [197, 76] width 42 height 13
click at [190, 133] on p "binomial" at bounding box center [194, 129] width 37 height 13
click at [191, 152] on p "quadratic" at bounding box center [196, 155] width 41 height 13
click at [186, 153] on p "quadratic" at bounding box center [196, 155] width 41 height 13
click at [189, 182] on p "trinomial" at bounding box center [194, 181] width 37 height 13
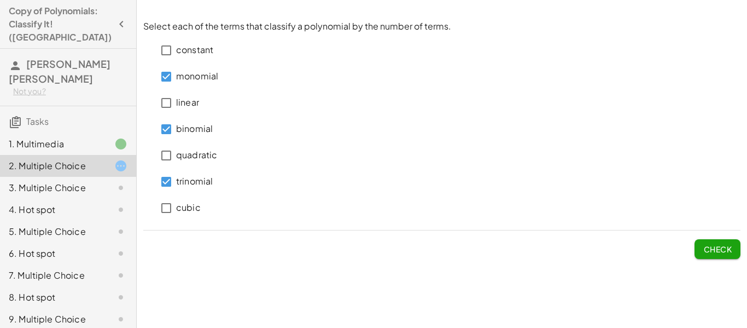
click at [708, 245] on span "Check" at bounding box center [718, 249] width 28 height 10
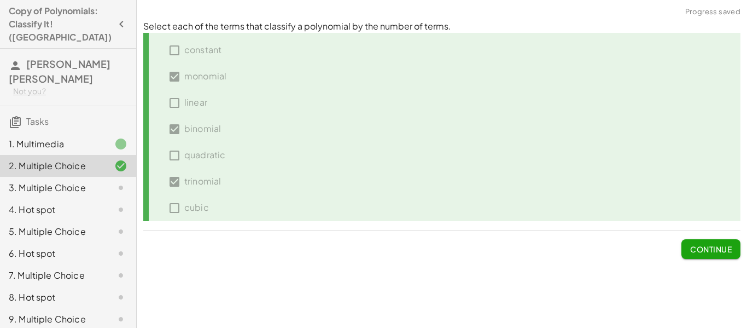
click at [708, 245] on span "Continue" at bounding box center [711, 249] width 42 height 10
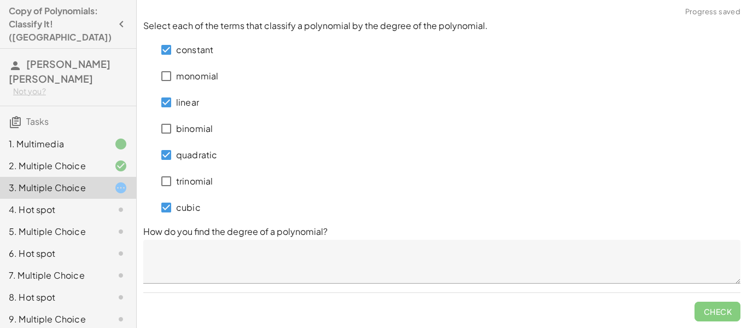
click at [276, 265] on textarea at bounding box center [441, 262] width 597 height 44
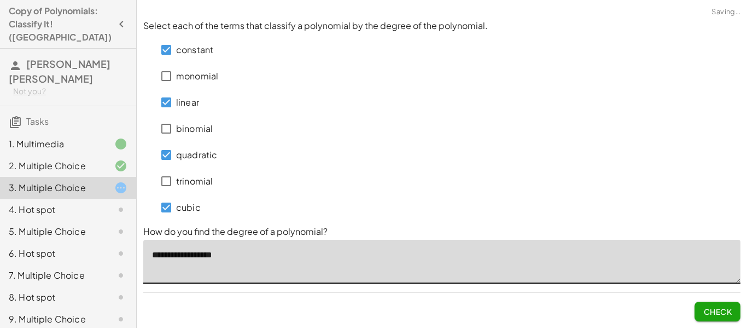
click at [195, 259] on textarea "**********" at bounding box center [441, 262] width 597 height 44
click at [277, 252] on textarea "**********" at bounding box center [441, 262] width 597 height 44
type textarea "**********"
click at [730, 314] on span "Check" at bounding box center [718, 311] width 28 height 10
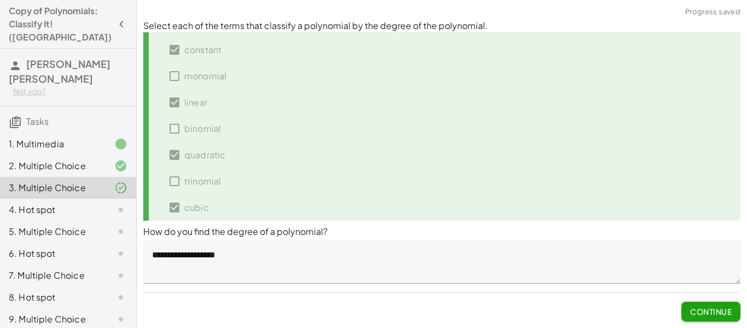
click at [730, 314] on span "Continue" at bounding box center [711, 311] width 42 height 10
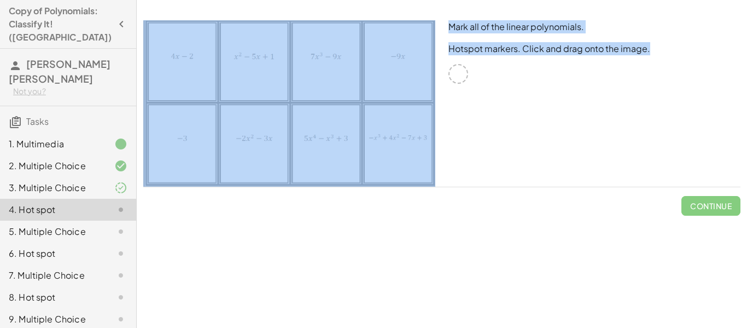
drag, startPoint x: 452, startPoint y: 76, endPoint x: 436, endPoint y: 73, distance: 16.6
click at [436, 73] on div "Mark all of the linear polynomials. Hotspot markers. Click and drag onto the im…" at bounding box center [442, 103] width 611 height 179
click at [515, 91] on div "Mark all of the linear polynomials. Hotspot markers. Click and drag onto the im…" at bounding box center [594, 103] width 305 height 179
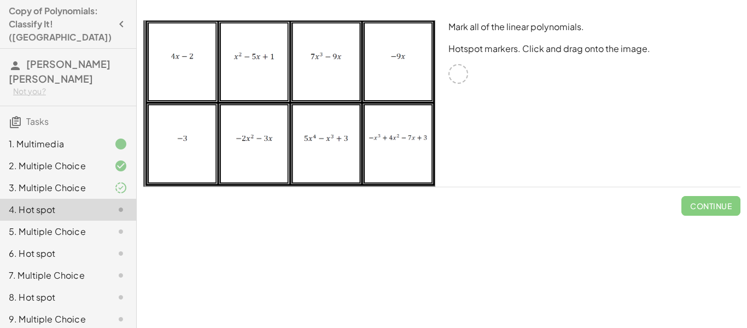
drag, startPoint x: 456, startPoint y: 78, endPoint x: 450, endPoint y: 77, distance: 6.6
click at [450, 77] on div at bounding box center [459, 74] width 20 height 20
click at [390, 55] on img at bounding box center [289, 103] width 292 height 166
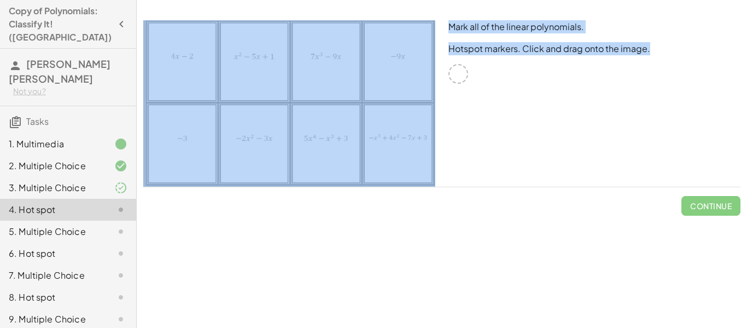
drag, startPoint x: 462, startPoint y: 73, endPoint x: 408, endPoint y: 59, distance: 55.9
click at [408, 59] on div "Mark all of the linear polynomials. Hotspot markers. Click and drag onto the im…" at bounding box center [442, 103] width 611 height 179
click at [452, 66] on div at bounding box center [459, 74] width 20 height 20
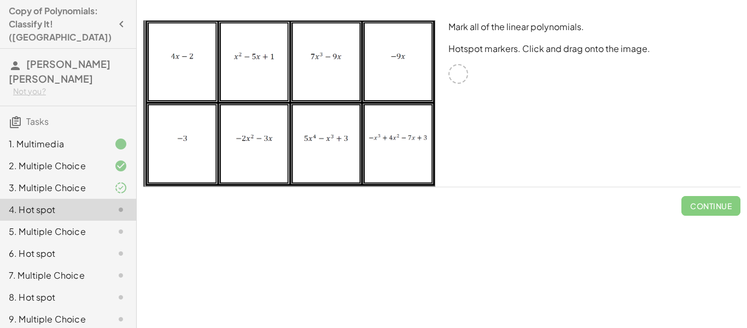
click at [452, 66] on div at bounding box center [459, 74] width 20 height 20
click at [464, 77] on div at bounding box center [459, 74] width 20 height 20
click at [461, 76] on div at bounding box center [459, 74] width 20 height 20
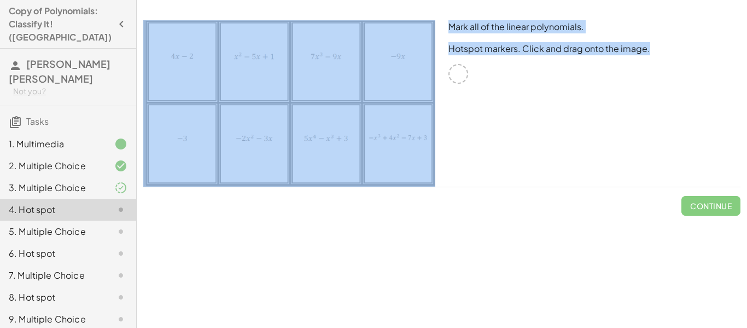
drag, startPoint x: 446, startPoint y: 72, endPoint x: 402, endPoint y: 65, distance: 44.9
click at [402, 65] on div "Mark all of the linear polynomials. Hotspot markers. Click and drag onto the im…" at bounding box center [442, 103] width 611 height 179
click at [59, 177] on div "3. Multiple Choice" at bounding box center [68, 188] width 136 height 22
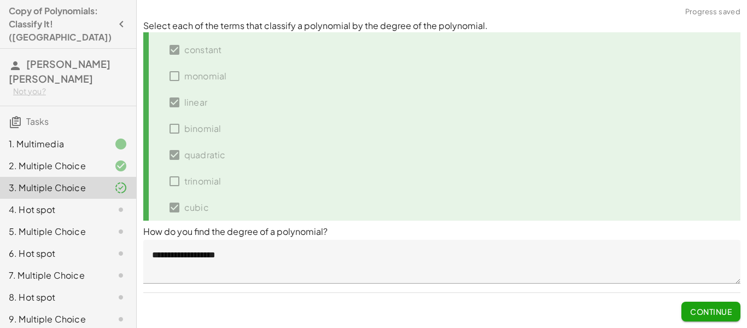
click at [709, 308] on span "Continue" at bounding box center [711, 311] width 42 height 10
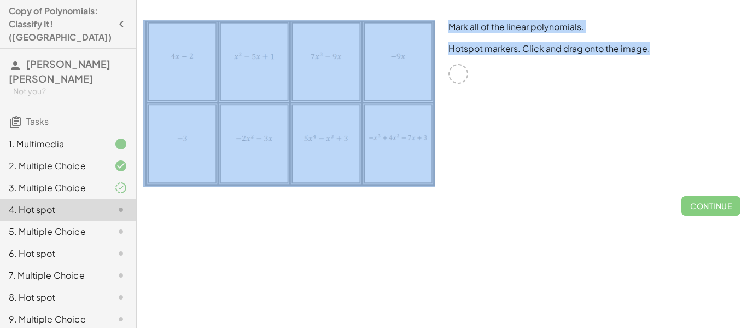
drag, startPoint x: 460, startPoint y: 71, endPoint x: 414, endPoint y: 77, distance: 45.8
click at [414, 77] on div "Mark all of the linear polynomials. Hotspot markers. Click and drag onto the im…" at bounding box center [442, 103] width 611 height 179
click at [478, 99] on div "Mark all of the linear polynomials. Hotspot markers. Click and drag onto the im…" at bounding box center [594, 103] width 305 height 179
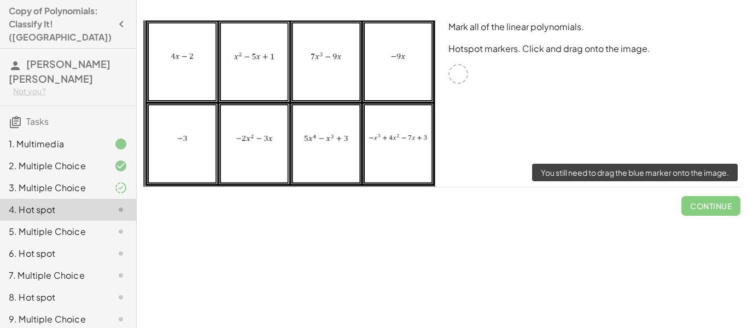
click at [707, 207] on span "Continue" at bounding box center [711, 201] width 59 height 28
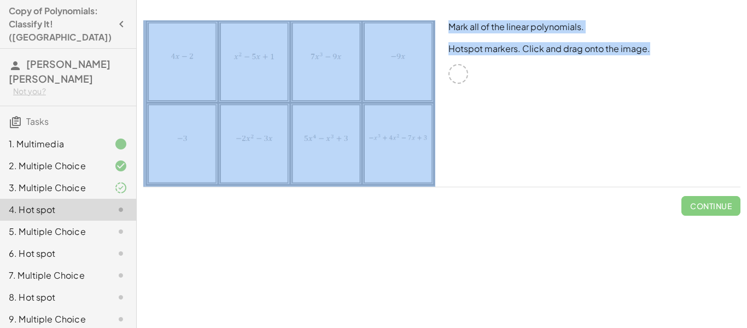
drag, startPoint x: 458, startPoint y: 77, endPoint x: 382, endPoint y: 55, distance: 79.1
click at [382, 55] on div "Mark all of the linear polynomials. Hotspot markers. Click and drag onto the im…" at bounding box center [442, 103] width 611 height 179
click at [398, 65] on img at bounding box center [289, 103] width 292 height 166
click at [119, 225] on icon at bounding box center [120, 231] width 13 height 13
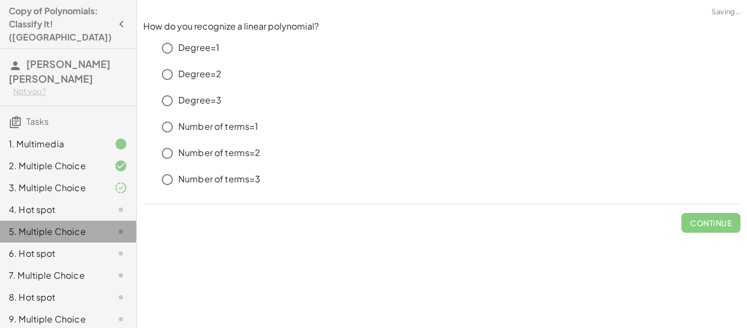
click at [119, 225] on icon at bounding box center [120, 231] width 13 height 13
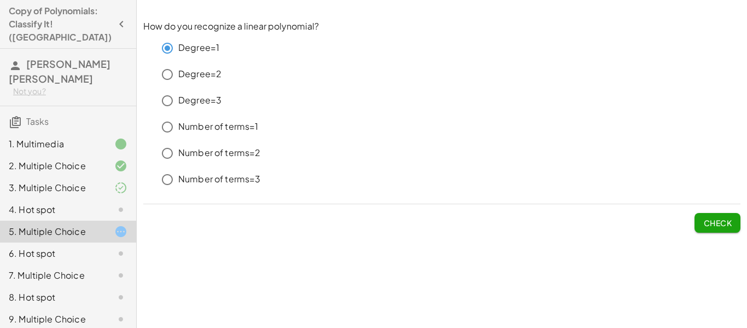
click at [707, 221] on span "Check" at bounding box center [718, 223] width 28 height 10
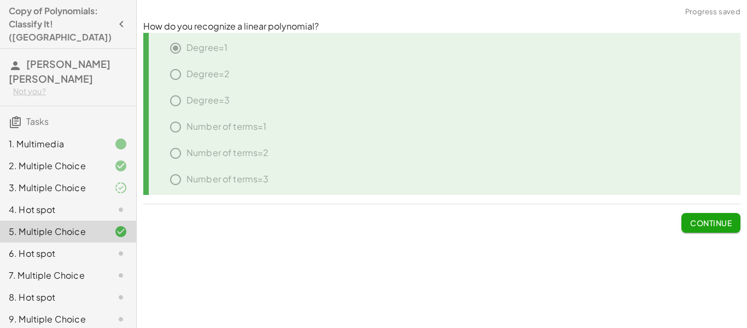
click at [707, 221] on span "Continue" at bounding box center [711, 223] width 42 height 10
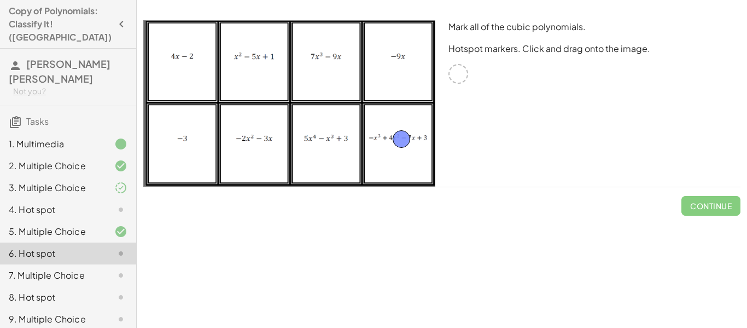
drag, startPoint x: 461, startPoint y: 74, endPoint x: 404, endPoint y: 140, distance: 86.9
drag, startPoint x: 460, startPoint y: 74, endPoint x: 333, endPoint y: 73, distance: 127.5
click at [715, 205] on span "Check" at bounding box center [718, 206] width 28 height 10
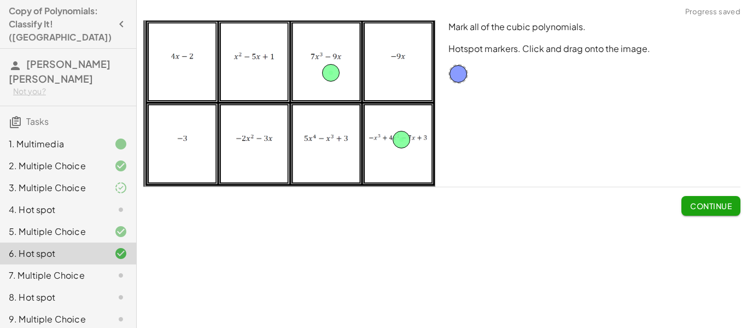
click at [715, 205] on span "Continue" at bounding box center [711, 206] width 42 height 10
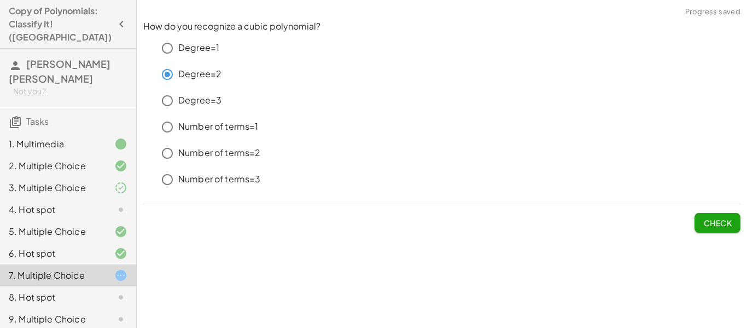
click at [711, 219] on span "Check" at bounding box center [718, 223] width 28 height 10
click at [712, 218] on span "Check" at bounding box center [718, 223] width 28 height 10
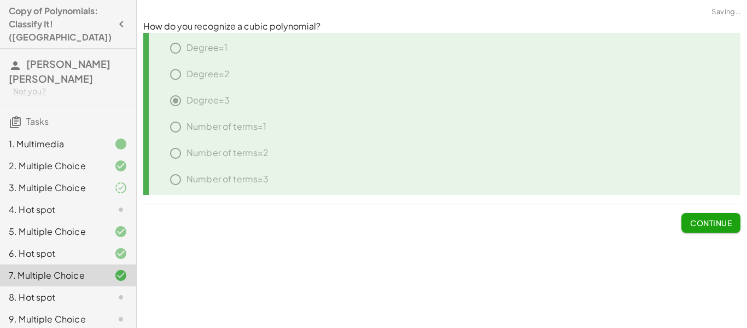
click at [712, 218] on span "Continue" at bounding box center [711, 223] width 42 height 10
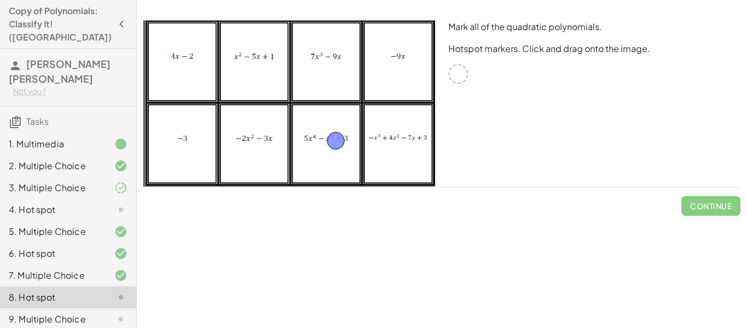
drag, startPoint x: 460, startPoint y: 77, endPoint x: 337, endPoint y: 144, distance: 139.6
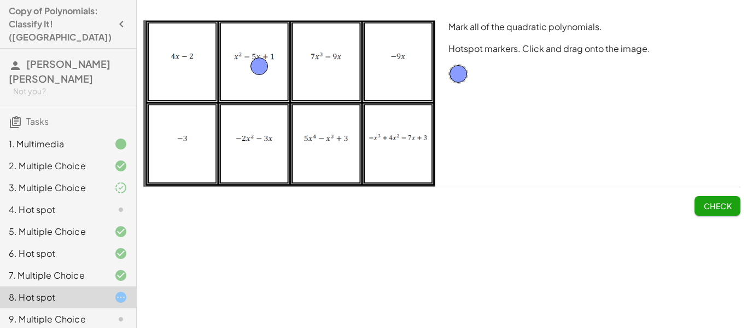
drag, startPoint x: 333, startPoint y: 140, endPoint x: 256, endPoint y: 65, distance: 106.8
drag, startPoint x: 467, startPoint y: 72, endPoint x: 258, endPoint y: 146, distance: 221.5
click at [719, 202] on span "Check" at bounding box center [718, 206] width 28 height 10
click at [719, 202] on span "Continue" at bounding box center [711, 206] width 42 height 10
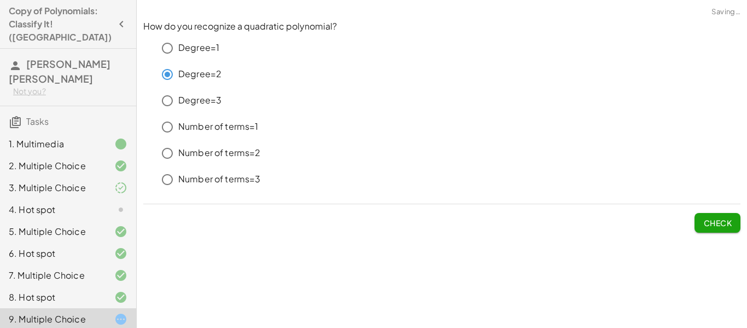
click at [728, 223] on span "Check" at bounding box center [718, 223] width 28 height 10
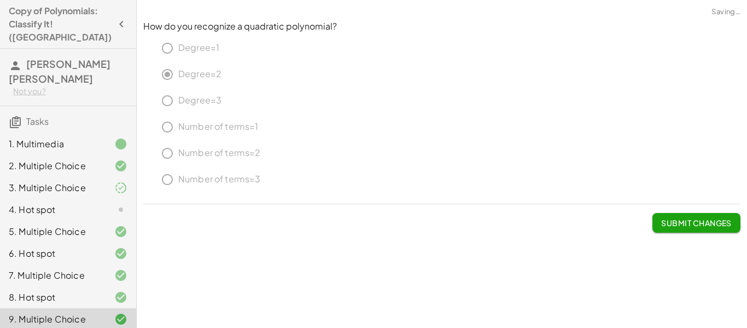
click at [728, 223] on span "Submit Changes" at bounding box center [696, 223] width 71 height 10
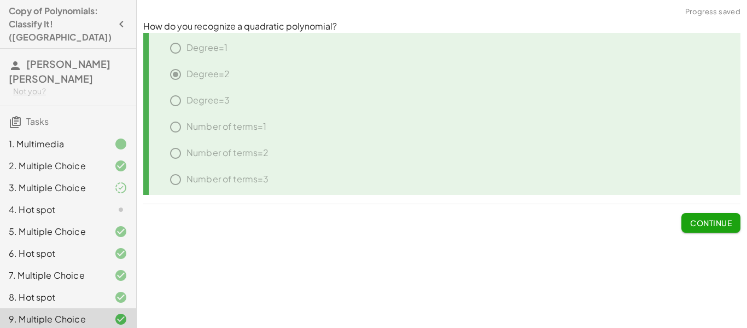
click at [728, 223] on span "Continue" at bounding box center [711, 223] width 42 height 10
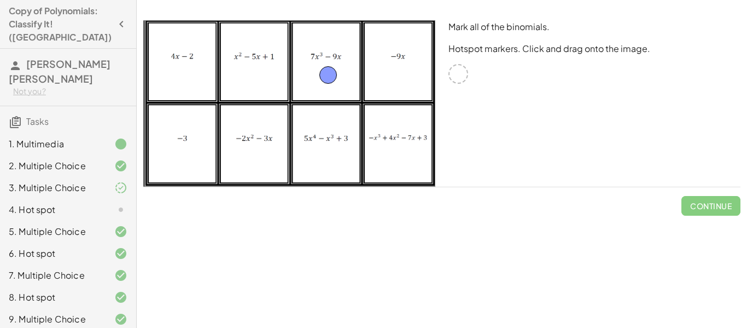
drag, startPoint x: 460, startPoint y: 76, endPoint x: 330, endPoint y: 77, distance: 129.1
drag, startPoint x: 456, startPoint y: 75, endPoint x: 246, endPoint y: 67, distance: 210.2
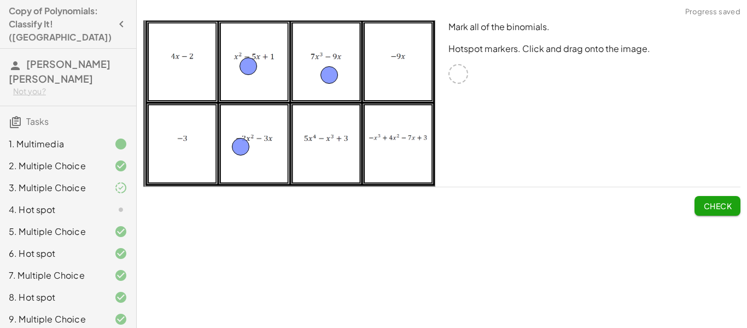
drag, startPoint x: 459, startPoint y: 73, endPoint x: 252, endPoint y: 145, distance: 219.6
drag, startPoint x: 244, startPoint y: 67, endPoint x: 183, endPoint y: 69, distance: 60.8
click at [718, 200] on button "Check" at bounding box center [718, 206] width 46 height 20
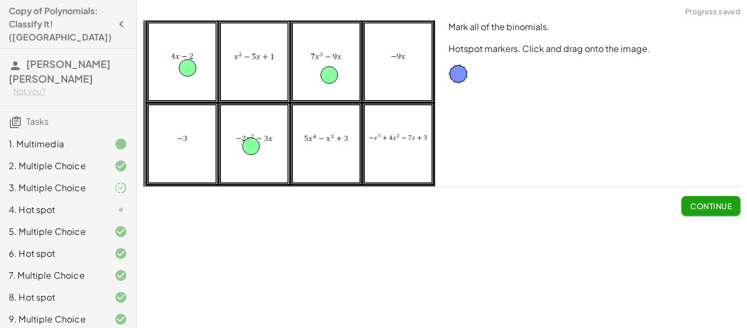
click at [721, 202] on span "Continue" at bounding box center [711, 206] width 42 height 10
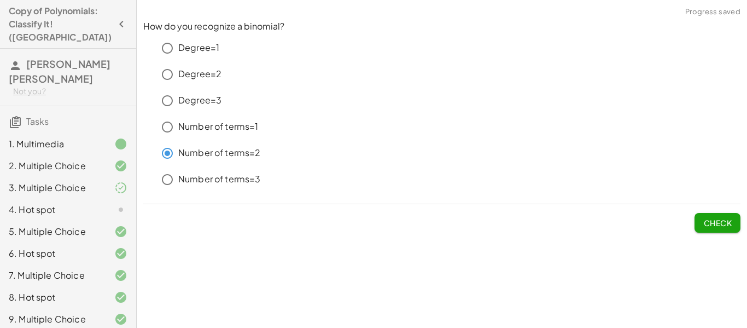
click at [714, 222] on span "Check" at bounding box center [718, 223] width 28 height 10
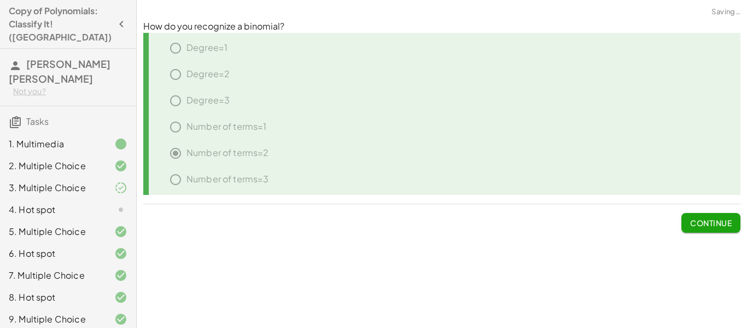
click at [714, 222] on span "Continue" at bounding box center [711, 223] width 42 height 10
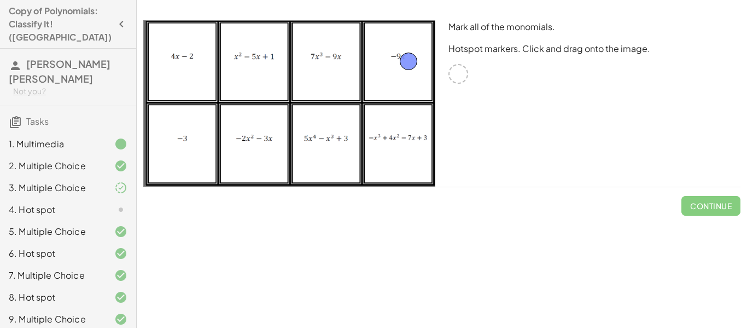
drag, startPoint x: 458, startPoint y: 74, endPoint x: 409, endPoint y: 61, distance: 50.8
drag, startPoint x: 456, startPoint y: 76, endPoint x: 184, endPoint y: 156, distance: 283.4
click at [729, 206] on span "Check" at bounding box center [718, 206] width 28 height 10
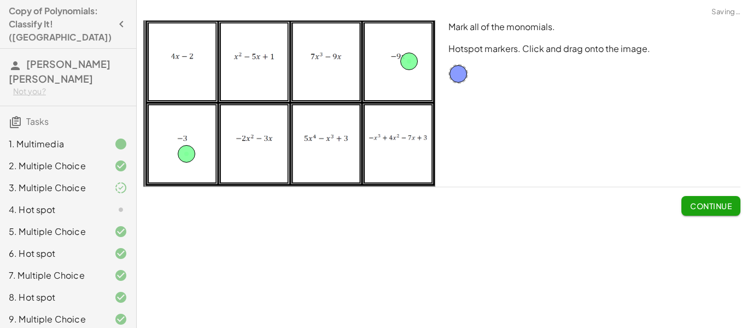
click at [729, 206] on span "Continue" at bounding box center [711, 206] width 42 height 10
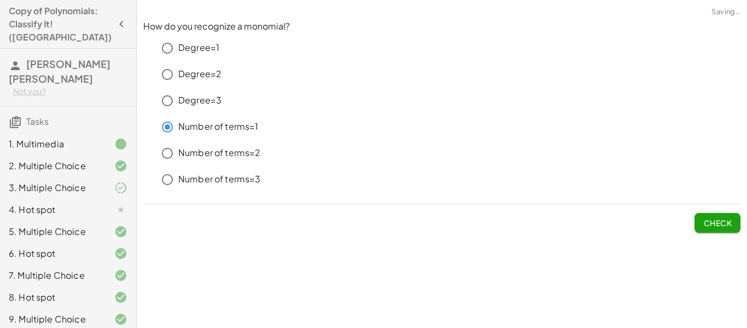
click at [713, 223] on span "Check" at bounding box center [718, 223] width 28 height 10
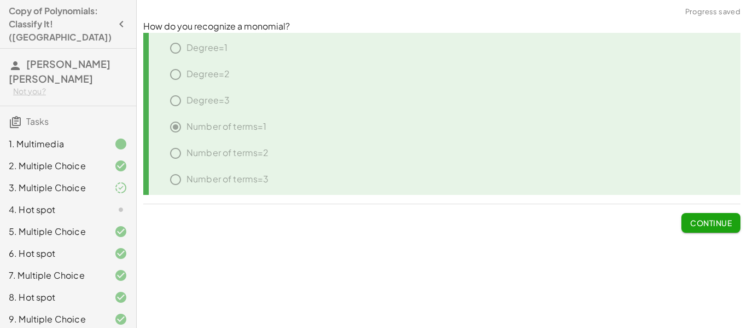
click at [713, 223] on span "Continue" at bounding box center [711, 223] width 42 height 10
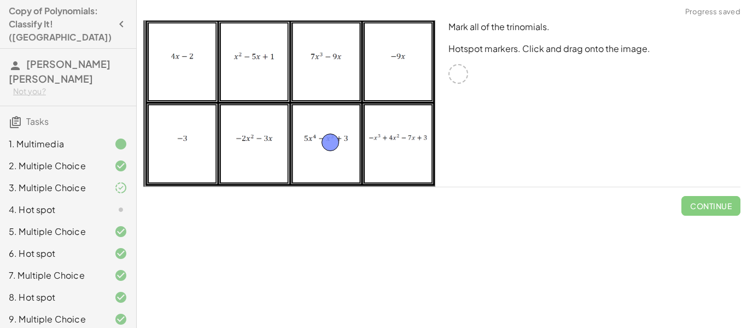
drag, startPoint x: 461, startPoint y: 74, endPoint x: 329, endPoint y: 148, distance: 151.6
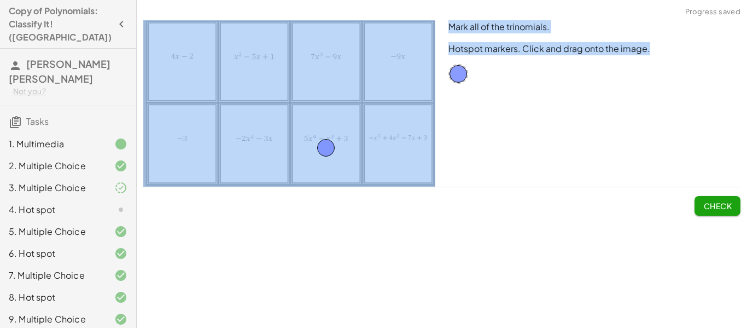
drag, startPoint x: 468, startPoint y: 73, endPoint x: 278, endPoint y: 63, distance: 190.1
click at [278, 63] on div "Mark all of the trinomials. Hotspot markers. Click and drag onto the image." at bounding box center [442, 103] width 611 height 179
click at [482, 126] on div "Mark all of the trinomials. Hotspot markers. Click and drag onto the image." at bounding box center [594, 103] width 305 height 179
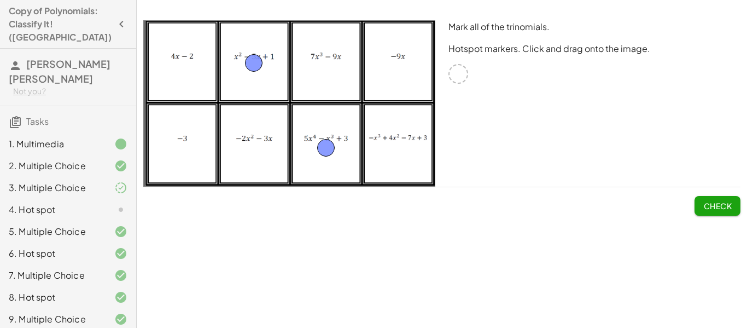
drag, startPoint x: 453, startPoint y: 74, endPoint x: 248, endPoint y: 63, distance: 205.5
click at [719, 201] on span "Check" at bounding box center [718, 206] width 28 height 10
click at [719, 201] on span "Continue" at bounding box center [711, 206] width 42 height 10
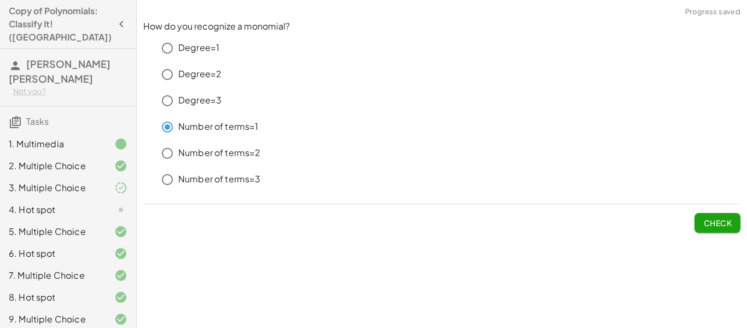
click at [727, 224] on span "Check" at bounding box center [718, 223] width 28 height 10
click at [724, 222] on span "Check" at bounding box center [718, 223] width 28 height 10
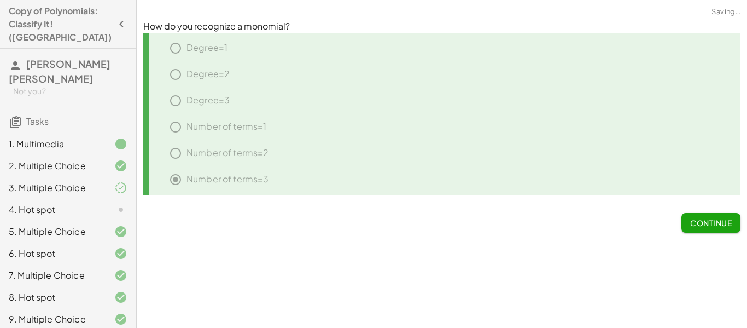
click at [724, 222] on span "Continue" at bounding box center [711, 223] width 42 height 10
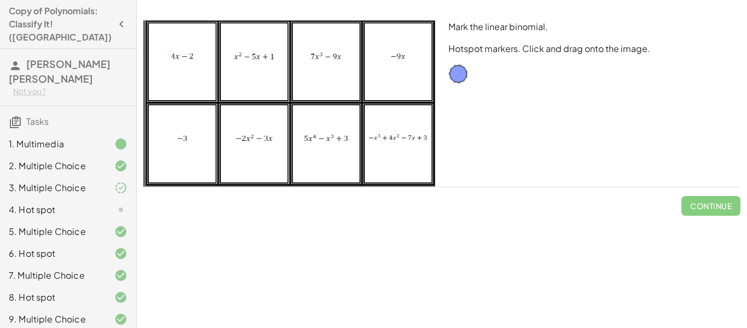
drag, startPoint x: 467, startPoint y: 75, endPoint x: 535, endPoint y: 102, distance: 72.4
click at [535, 102] on div "Mark the linear binomial. Hotspot markers. Click and drag onto the image." at bounding box center [594, 103] width 305 height 179
drag, startPoint x: 461, startPoint y: 76, endPoint x: 338, endPoint y: 60, distance: 124.1
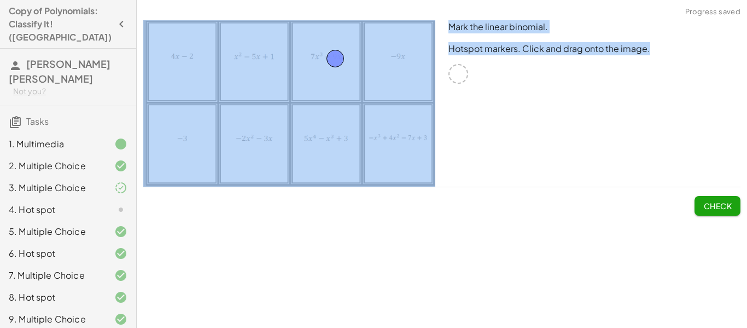
drag, startPoint x: 460, startPoint y: 75, endPoint x: 293, endPoint y: 123, distance: 174.2
click at [293, 123] on div "Mark the linear binomial. Hotspot markers. Click and drag onto the image." at bounding box center [442, 103] width 611 height 179
drag, startPoint x: 335, startPoint y: 59, endPoint x: 388, endPoint y: 145, distance: 100.7
click at [724, 208] on span "Check" at bounding box center [718, 206] width 28 height 10
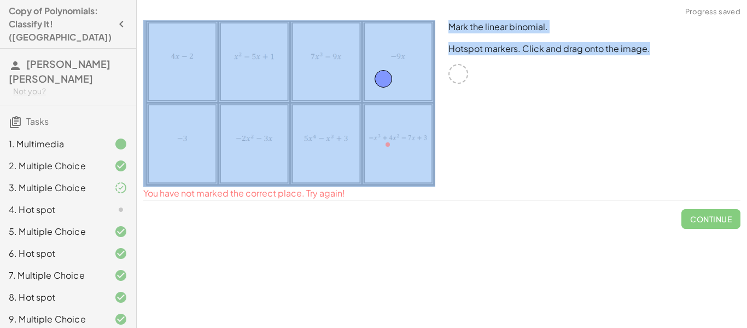
drag, startPoint x: 387, startPoint y: 143, endPoint x: 383, endPoint y: 76, distance: 67.4
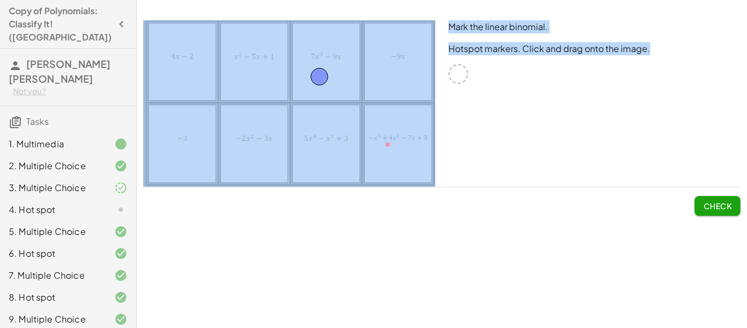
drag, startPoint x: 384, startPoint y: 76, endPoint x: 321, endPoint y: 74, distance: 62.9
click at [711, 204] on span "Check" at bounding box center [718, 206] width 28 height 10
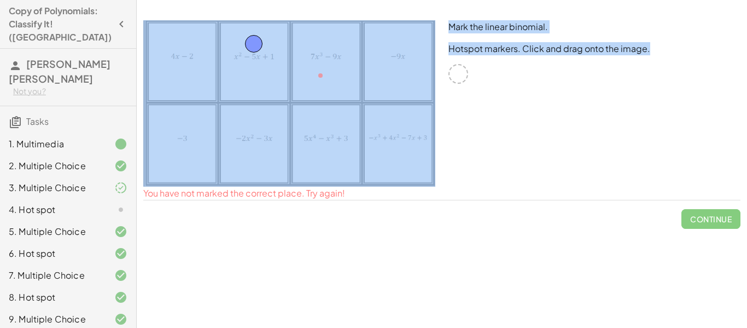
drag, startPoint x: 322, startPoint y: 74, endPoint x: 255, endPoint y: 44, distance: 73.0
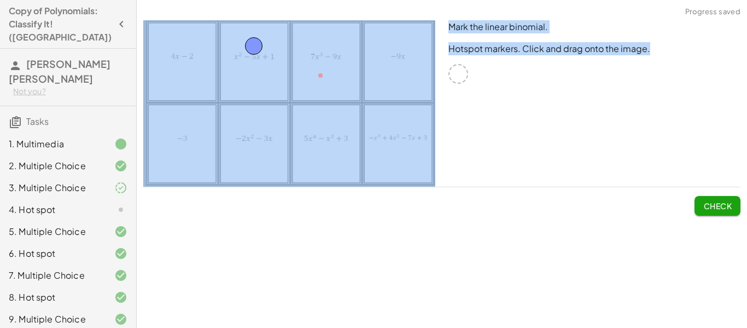
click at [706, 206] on span "Check" at bounding box center [718, 206] width 28 height 10
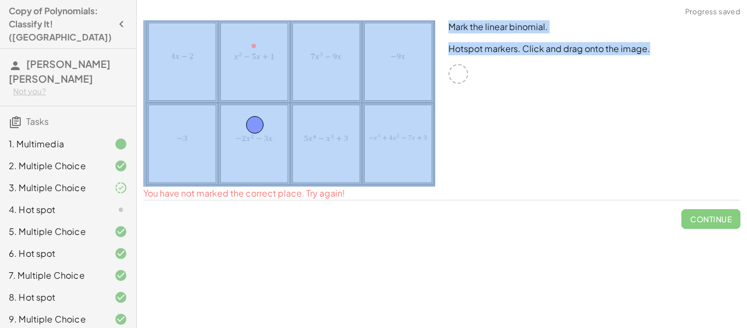
drag, startPoint x: 248, startPoint y: 45, endPoint x: 249, endPoint y: 124, distance: 78.8
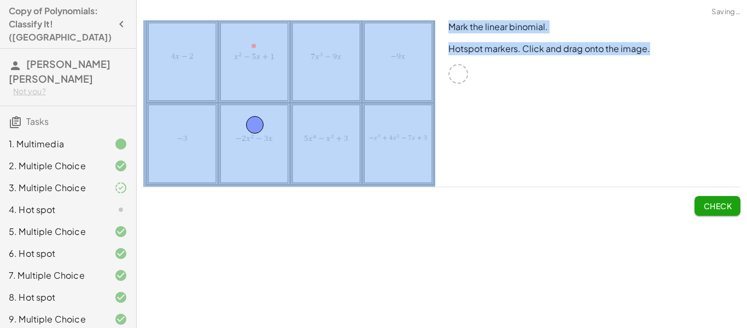
click at [715, 202] on span "Check" at bounding box center [718, 206] width 28 height 10
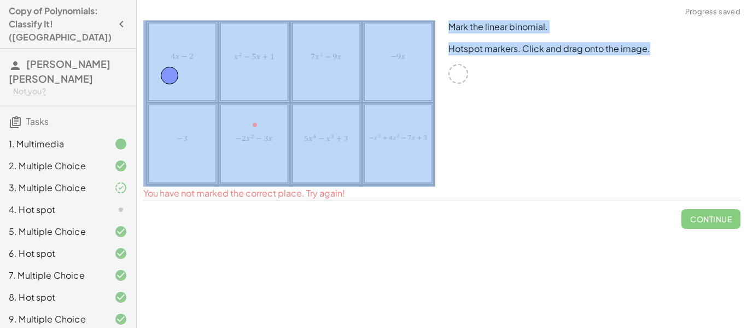
drag, startPoint x: 251, startPoint y: 126, endPoint x: 165, endPoint y: 76, distance: 99.8
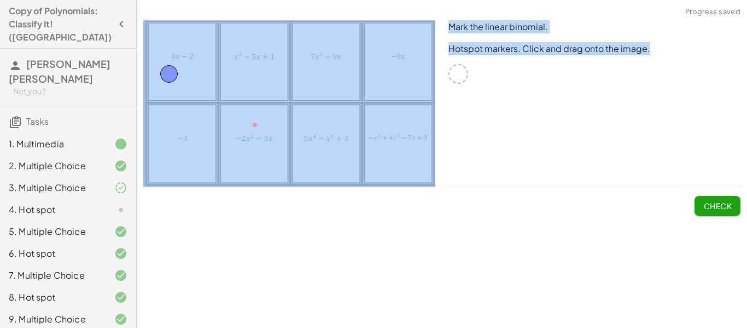
click at [713, 209] on span "Check" at bounding box center [718, 206] width 28 height 10
click at [713, 209] on span "Continue" at bounding box center [711, 206] width 42 height 10
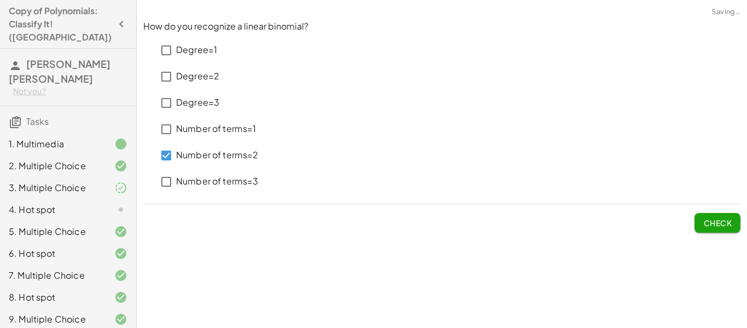
click at [712, 216] on button "Check" at bounding box center [718, 223] width 46 height 20
click at [714, 219] on span "Check" at bounding box center [718, 223] width 28 height 10
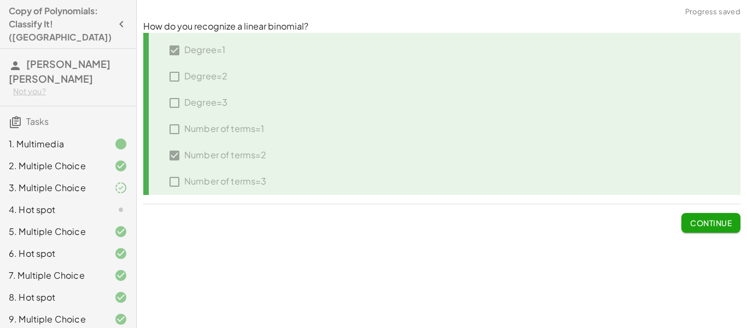
click at [714, 219] on span "Continue" at bounding box center [711, 223] width 42 height 10
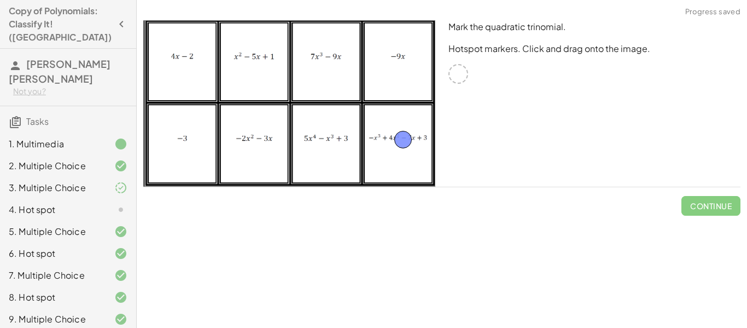
drag, startPoint x: 459, startPoint y: 69, endPoint x: 401, endPoint y: 138, distance: 89.7
click at [728, 200] on button "Check" at bounding box center [718, 206] width 46 height 20
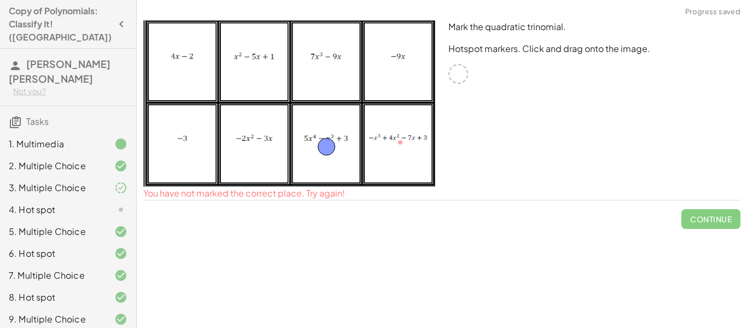
drag, startPoint x: 402, startPoint y: 141, endPoint x: 328, endPoint y: 146, distance: 74.0
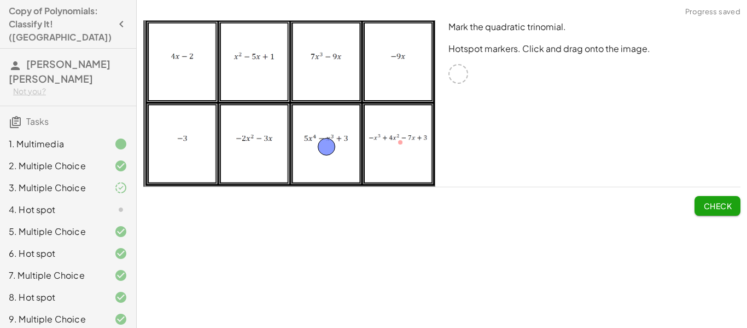
click at [711, 208] on span "Check" at bounding box center [718, 206] width 28 height 10
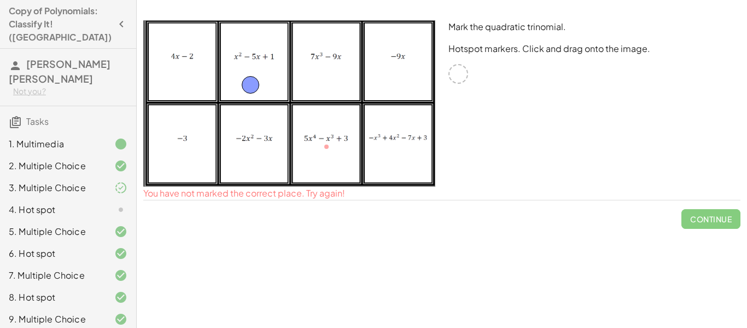
drag, startPoint x: 333, startPoint y: 146, endPoint x: 258, endPoint y: 84, distance: 97.6
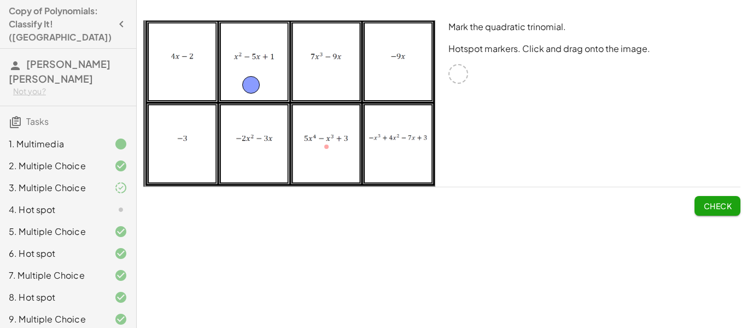
click at [716, 213] on button "Check" at bounding box center [718, 206] width 46 height 20
click at [716, 213] on button "Continue" at bounding box center [711, 206] width 59 height 20
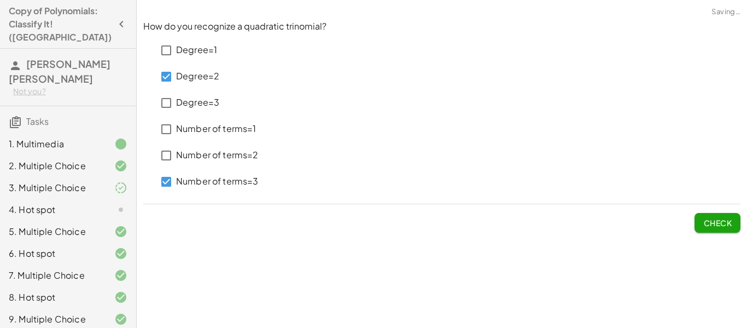
click at [705, 218] on span "Check" at bounding box center [718, 223] width 28 height 10
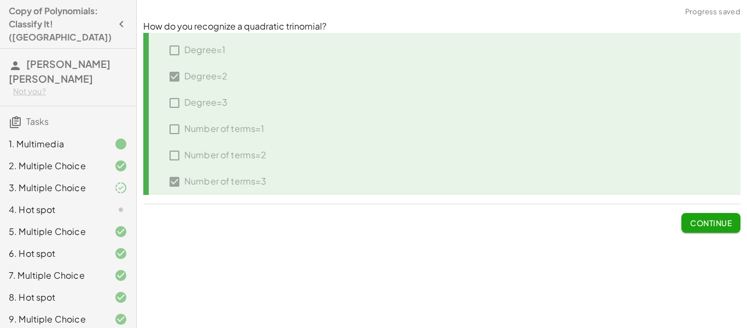
click at [705, 218] on span "Continue" at bounding box center [711, 223] width 42 height 10
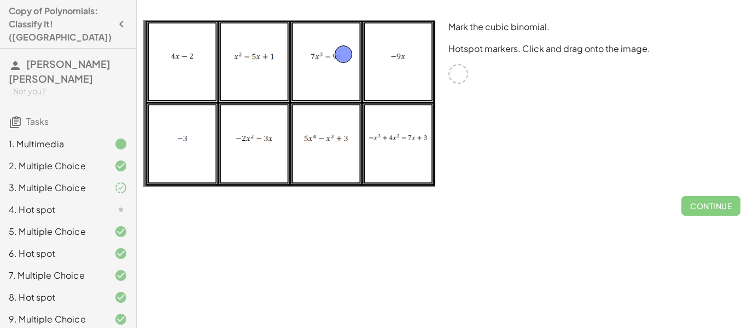
drag, startPoint x: 460, startPoint y: 76, endPoint x: 337, endPoint y: 59, distance: 123.7
click at [717, 202] on span "Check" at bounding box center [718, 206] width 28 height 10
click at [717, 202] on span "Continue" at bounding box center [711, 206] width 42 height 10
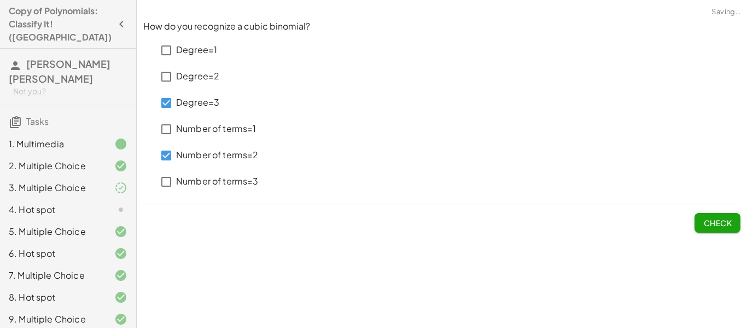
click at [713, 218] on span "Check" at bounding box center [718, 223] width 28 height 10
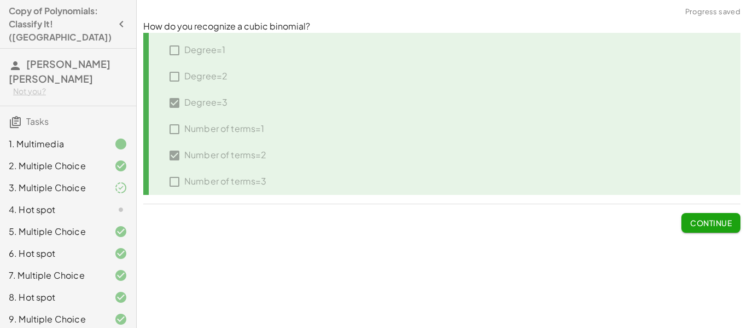
click at [713, 218] on span "Continue" at bounding box center [711, 223] width 42 height 10
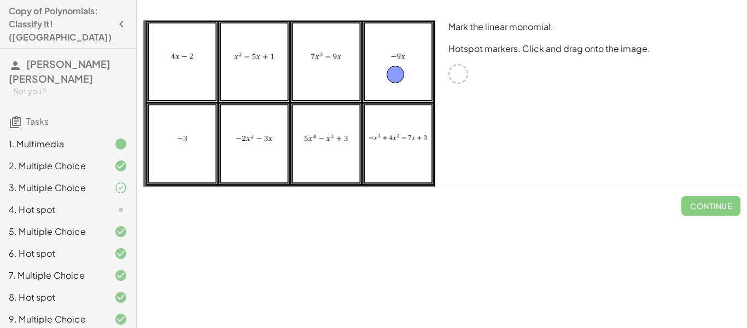
drag, startPoint x: 466, startPoint y: 69, endPoint x: 402, endPoint y: 69, distance: 64.0
click at [707, 205] on span "Check" at bounding box center [718, 206] width 28 height 10
click at [707, 205] on span "Continue" at bounding box center [711, 206] width 42 height 10
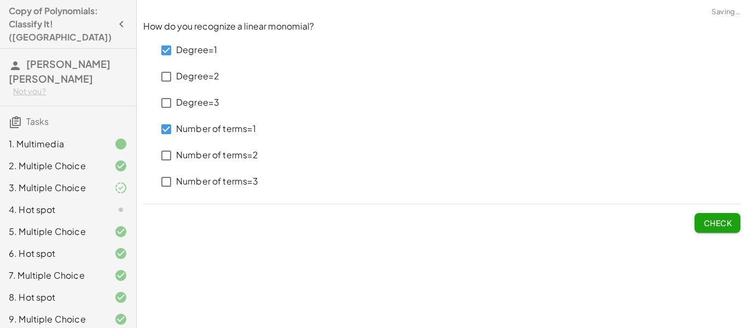
click at [708, 220] on span "Check" at bounding box center [718, 223] width 28 height 10
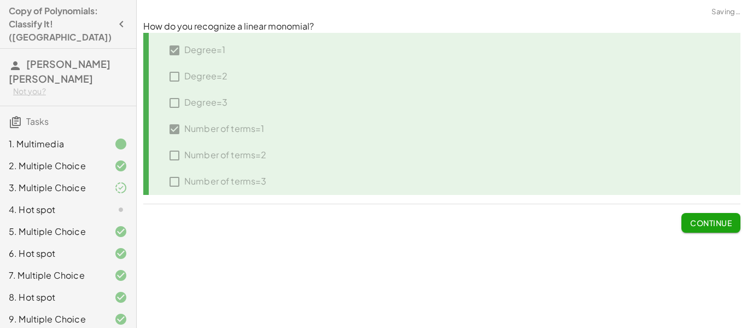
click at [708, 220] on span "Continue" at bounding box center [711, 223] width 42 height 10
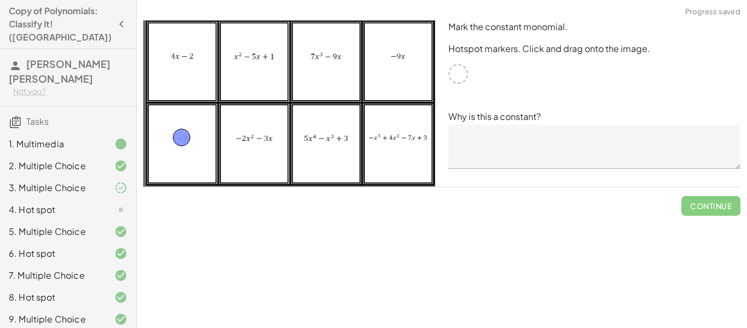
drag, startPoint x: 454, startPoint y: 74, endPoint x: 177, endPoint y: 138, distance: 284.1
click at [637, 137] on textarea at bounding box center [595, 147] width 292 height 44
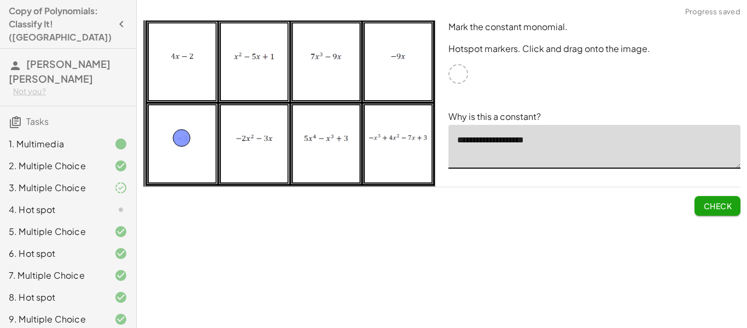
type textarea "**********"
click at [728, 204] on span "Check" at bounding box center [718, 206] width 28 height 10
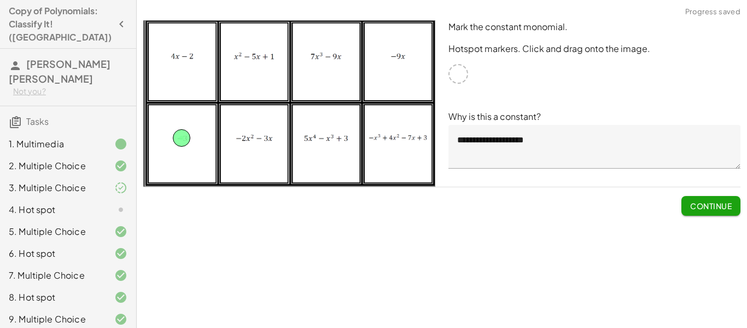
click at [728, 204] on span "Continue" at bounding box center [711, 206] width 42 height 10
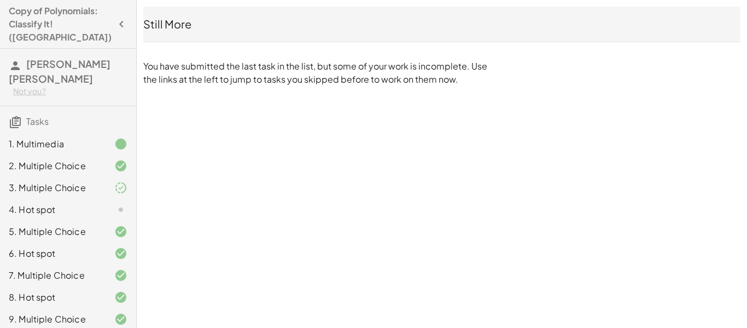
click at [123, 203] on icon at bounding box center [120, 209] width 13 height 13
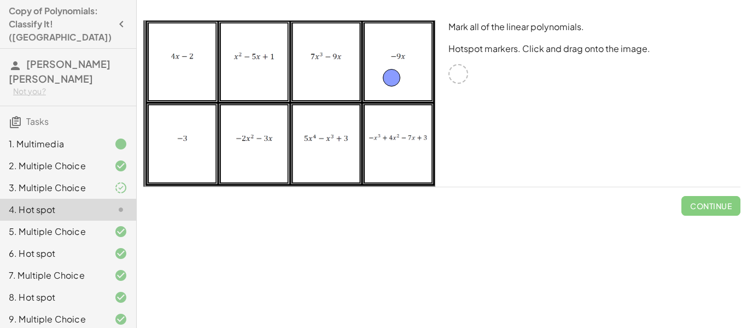
drag, startPoint x: 454, startPoint y: 73, endPoint x: 387, endPoint y: 77, distance: 66.9
drag, startPoint x: 459, startPoint y: 73, endPoint x: 172, endPoint y: 51, distance: 288.1
drag, startPoint x: 463, startPoint y: 72, endPoint x: 474, endPoint y: 63, distance: 13.7
click at [710, 202] on span "Check" at bounding box center [718, 206] width 28 height 10
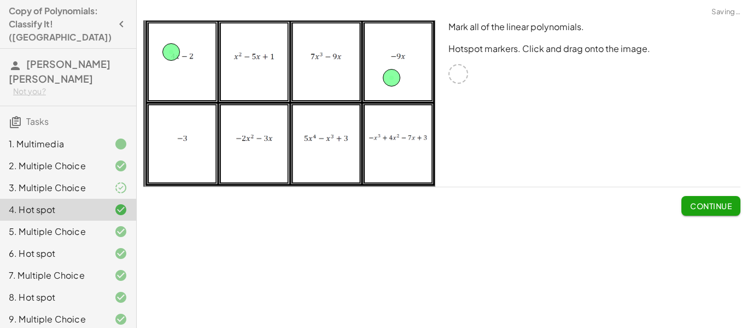
click at [710, 202] on span "Continue" at bounding box center [711, 206] width 42 height 10
